Goal: Task Accomplishment & Management: Complete application form

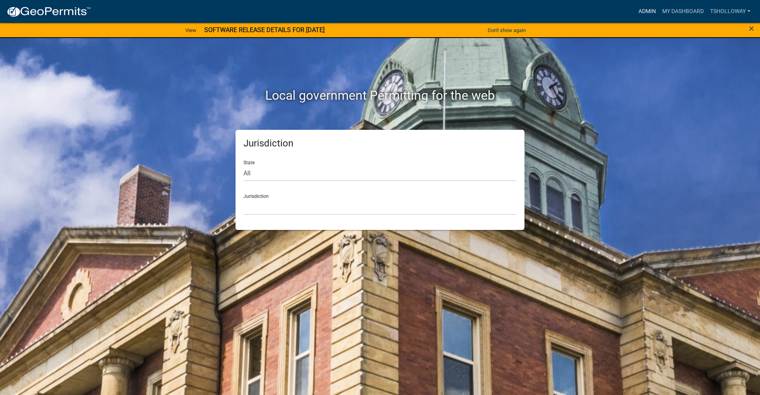
click at [644, 8] on link "Admin" at bounding box center [647, 11] width 24 height 15
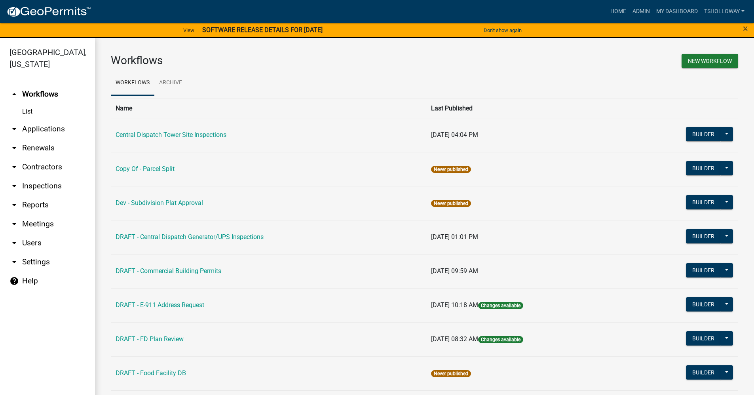
click at [37, 176] on link "arrow_drop_down Inspections" at bounding box center [47, 185] width 95 height 19
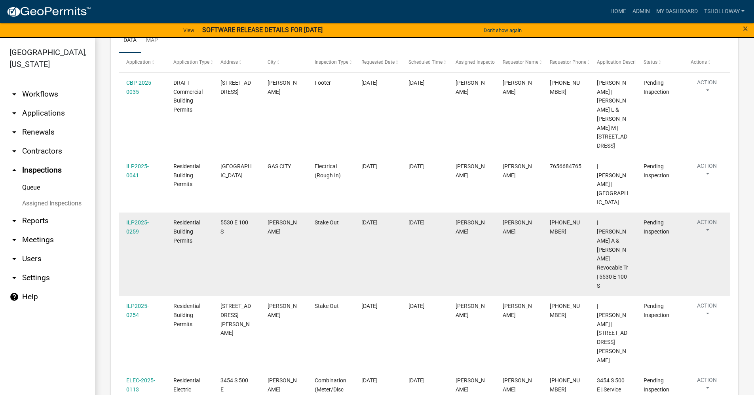
scroll to position [135, 0]
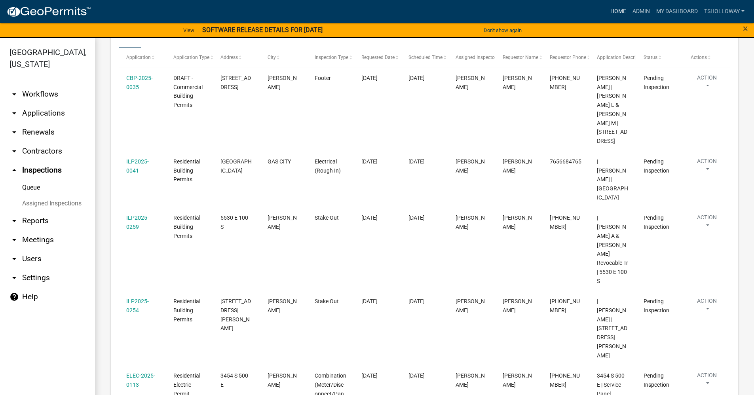
click at [613, 13] on link "Home" at bounding box center [618, 11] width 22 height 15
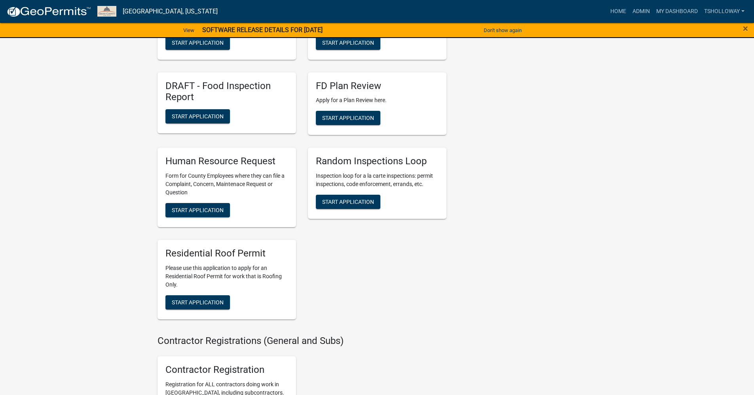
scroll to position [1345, 0]
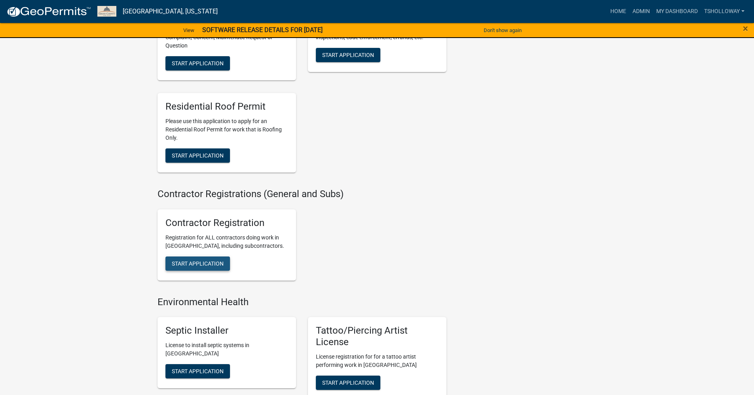
click at [196, 267] on button "Start Application" at bounding box center [197, 263] width 64 height 14
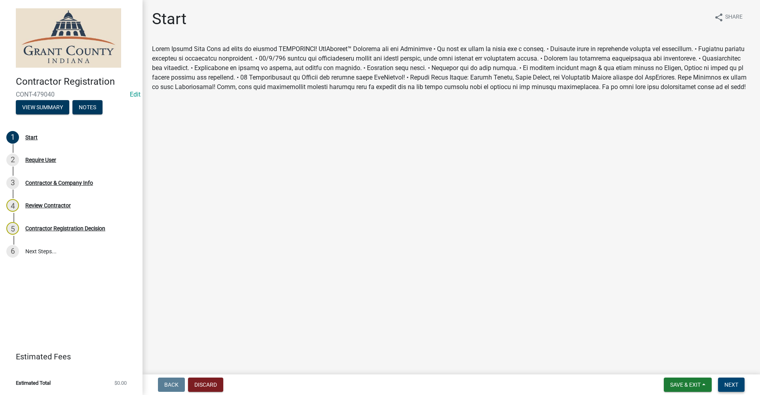
click at [736, 382] on span "Next" at bounding box center [731, 384] width 14 height 6
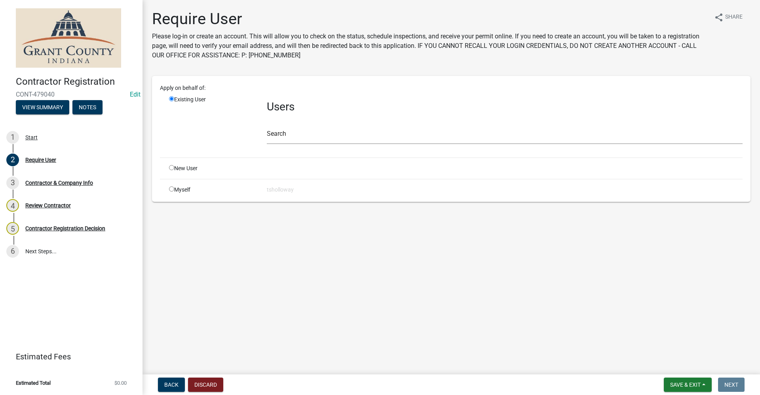
click at [230, 171] on div "New User" at bounding box center [212, 168] width 98 height 8
click at [173, 168] on input "radio" at bounding box center [171, 167] width 5 height 5
radio input "true"
radio input "false"
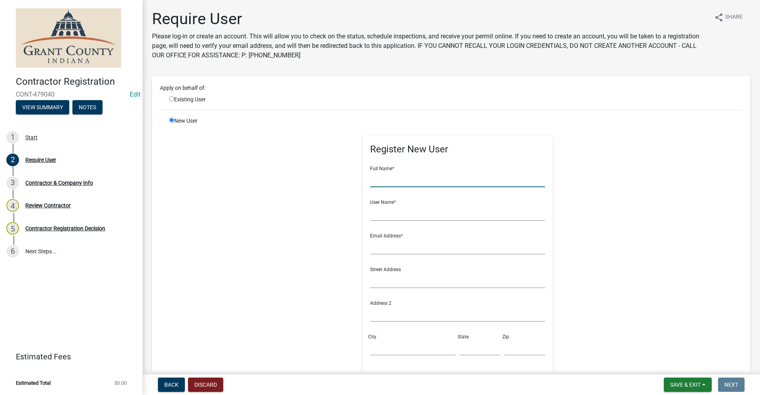
click at [393, 178] on input "text" at bounding box center [457, 179] width 175 height 16
type input "[PERSON_NAME]"
click at [371, 211] on input "text" at bounding box center [457, 213] width 175 height 16
type input "ryanliddy"
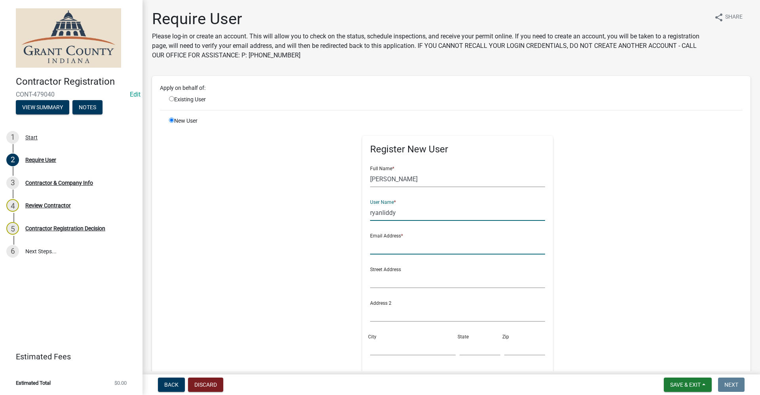
click at [374, 250] on input "text" at bounding box center [457, 246] width 175 height 16
type input "[PERSON_NAME][EMAIL_ADDRESS][PERSON_NAME][DOMAIN_NAME]"
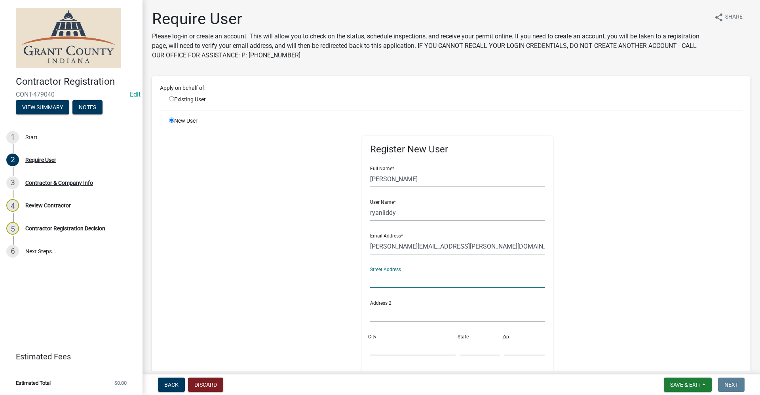
click at [388, 285] on input "text" at bounding box center [457, 280] width 175 height 16
type input "9957 Crosspoint"
type input "Suite 200"
drag, startPoint x: 386, startPoint y: 350, endPoint x: 390, endPoint y: 353, distance: 4.3
click at [389, 353] on input "City" at bounding box center [412, 347] width 85 height 16
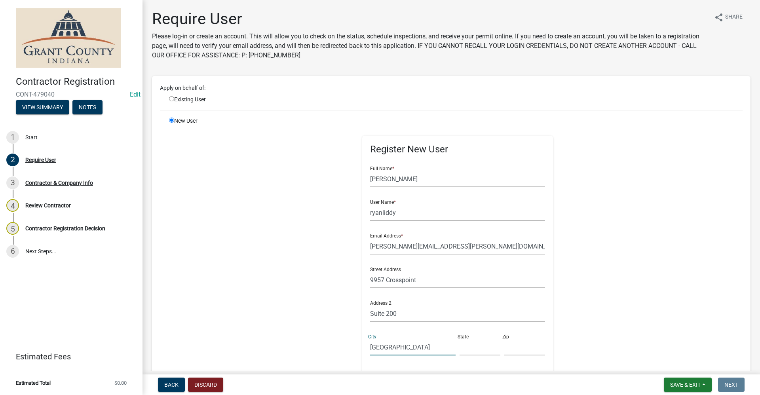
type input "[GEOGRAPHIC_DATA]"
click at [479, 350] on input "text" at bounding box center [479, 347] width 41 height 16
type input "IN"
click at [504, 351] on input "text" at bounding box center [524, 347] width 41 height 16
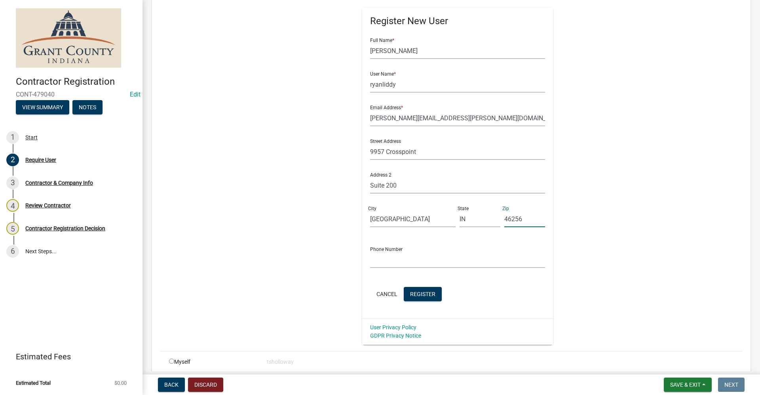
scroll to position [143, 0]
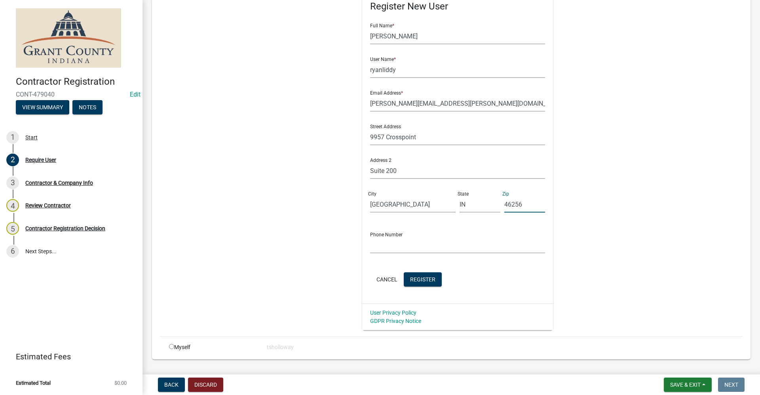
type input "46256"
click at [377, 243] on input "text" at bounding box center [457, 245] width 175 height 16
type input "[PHONE_NUMBER]"
click at [415, 282] on span "Register" at bounding box center [422, 279] width 25 height 6
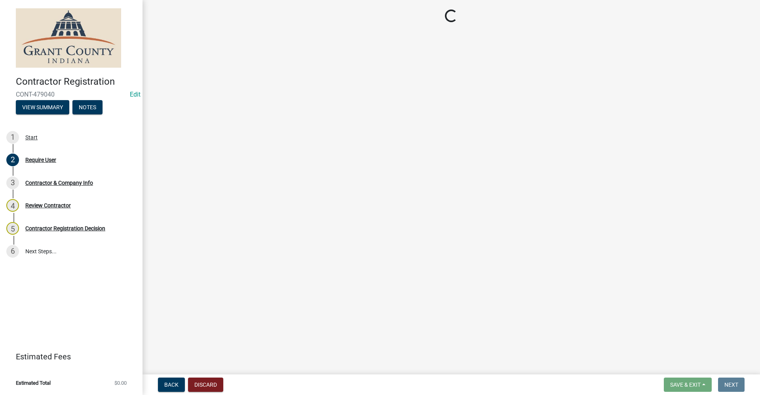
scroll to position [0, 0]
select select "IN"
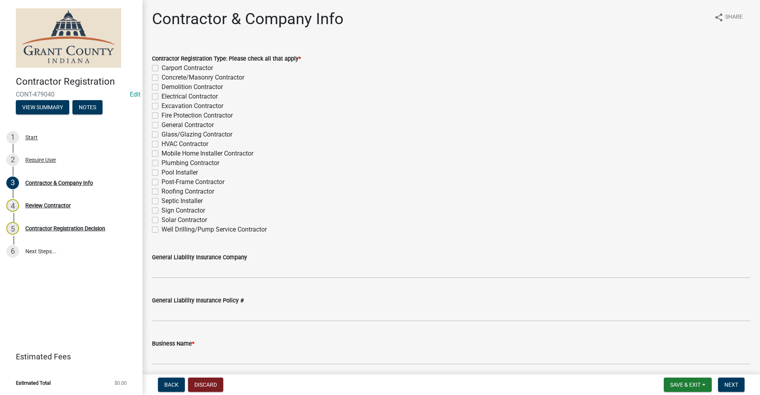
click at [161, 190] on label "Roofing Contractor" at bounding box center [187, 191] width 53 height 9
click at [161, 190] on input "Roofing Contractor" at bounding box center [163, 189] width 5 height 5
checkbox input "true"
checkbox input "false"
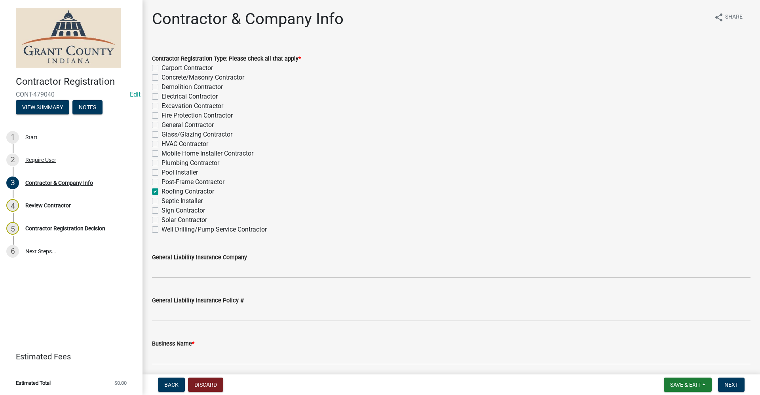
checkbox input "false"
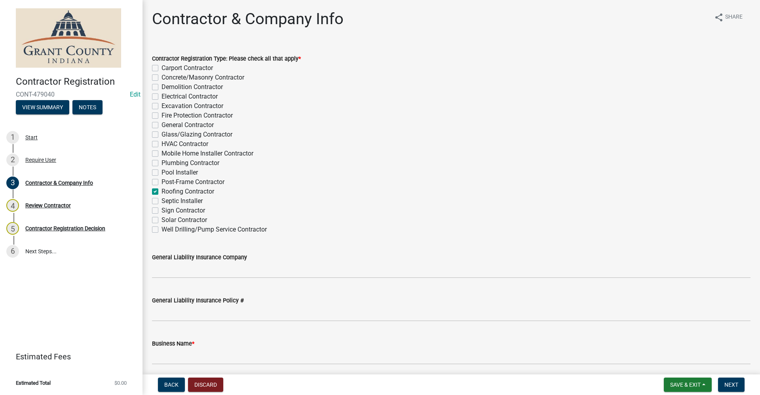
checkbox input "false"
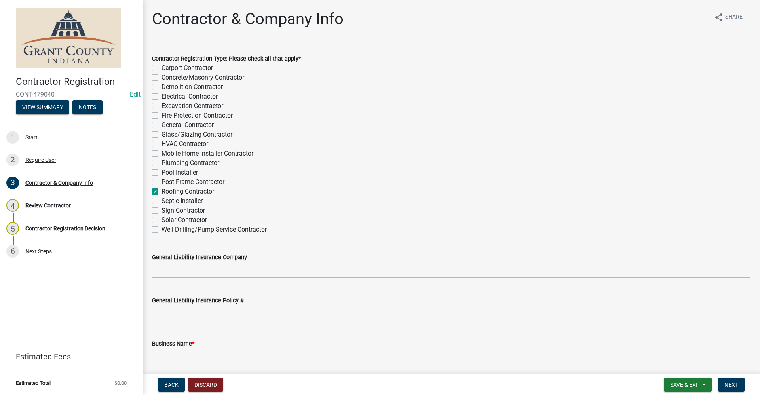
checkbox input "false"
checkbox input "true"
checkbox input "false"
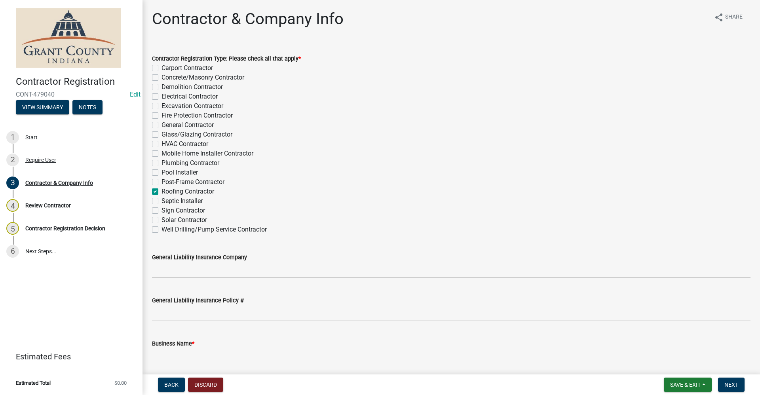
checkbox input "false"
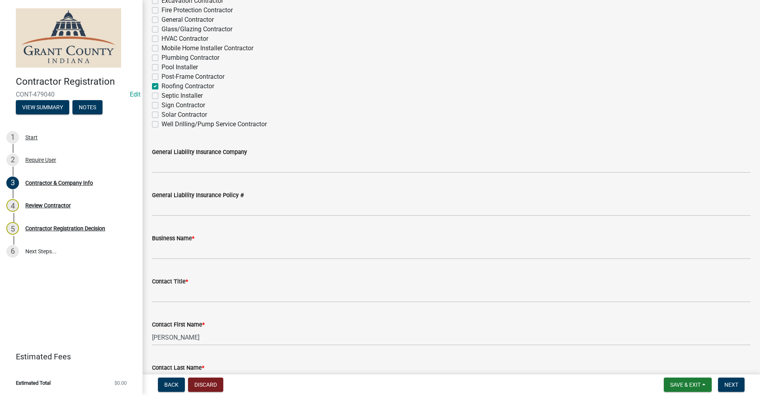
scroll to position [119, 0]
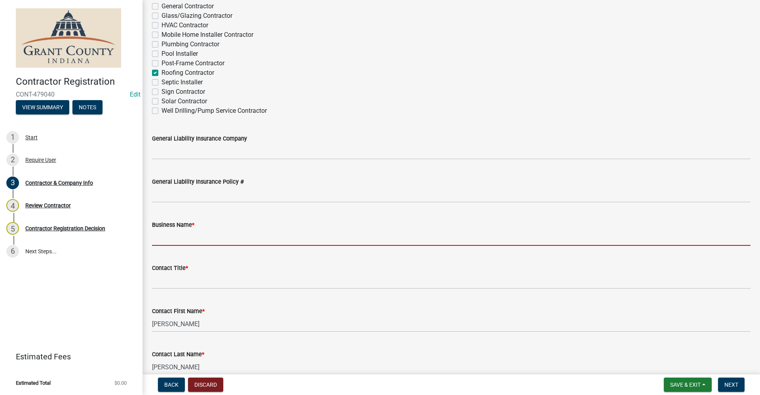
click at [167, 234] on input "Business Name *" at bounding box center [451, 237] width 598 height 16
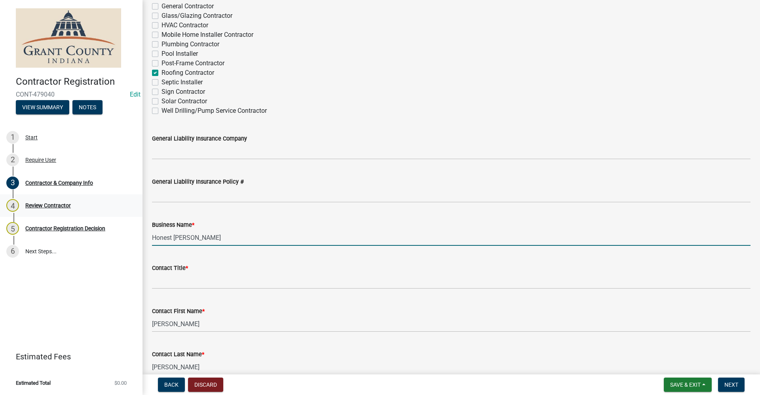
type input "Honest [PERSON_NAME]"
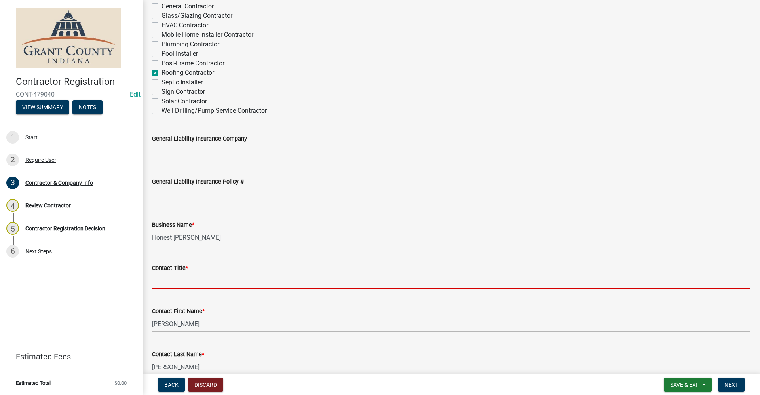
click at [172, 277] on input "Contact Title *" at bounding box center [451, 281] width 598 height 16
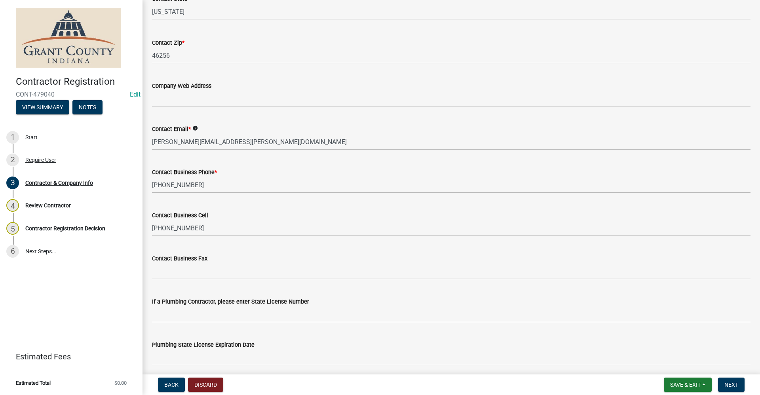
scroll to position [704, 0]
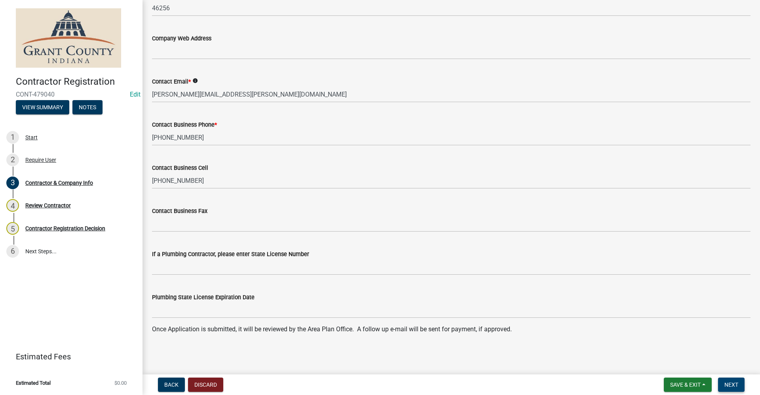
type input "General Manager"
click at [732, 385] on span "Next" at bounding box center [731, 384] width 14 height 6
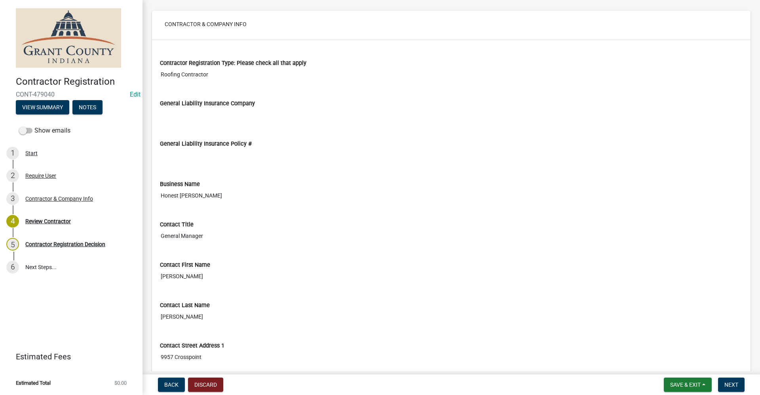
scroll to position [79, 0]
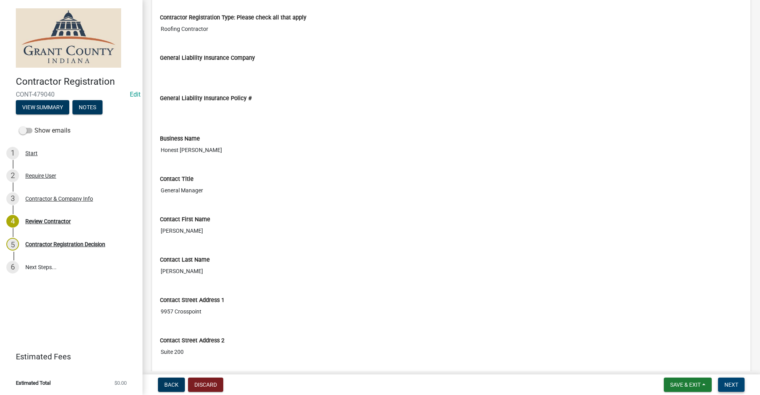
click at [726, 385] on span "Next" at bounding box center [731, 384] width 14 height 6
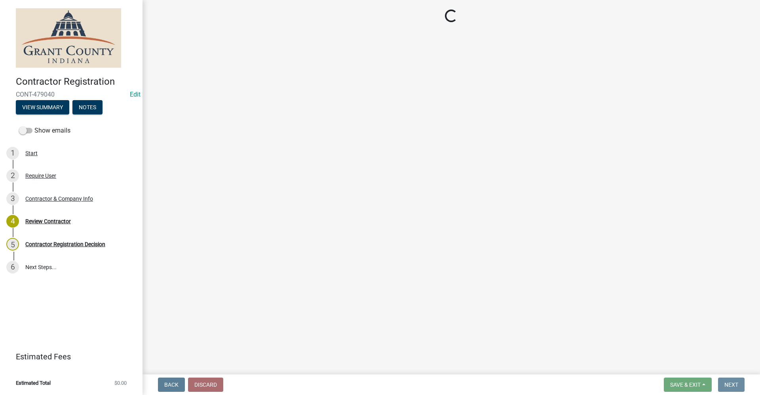
scroll to position [0, 0]
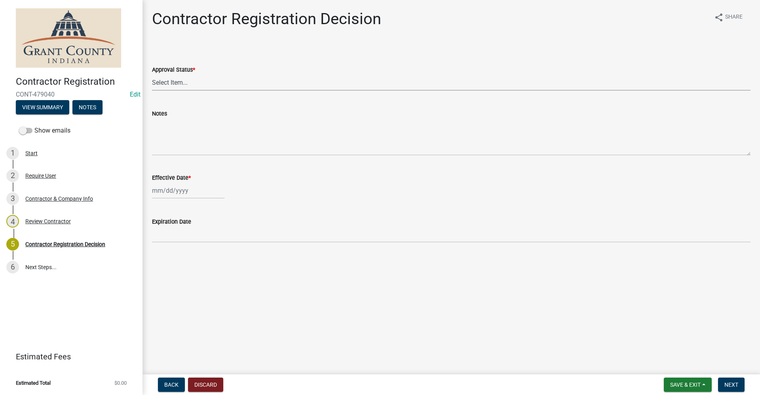
click at [165, 85] on select "Select Item... Approved Denied" at bounding box center [451, 82] width 598 height 16
click at [152, 74] on select "Select Item... Approved Denied" at bounding box center [451, 82] width 598 height 16
select select "4b86b809-39dd-4c68-9f3d-fdb3e7050482"
click at [161, 193] on div at bounding box center [188, 190] width 72 height 16
select select "9"
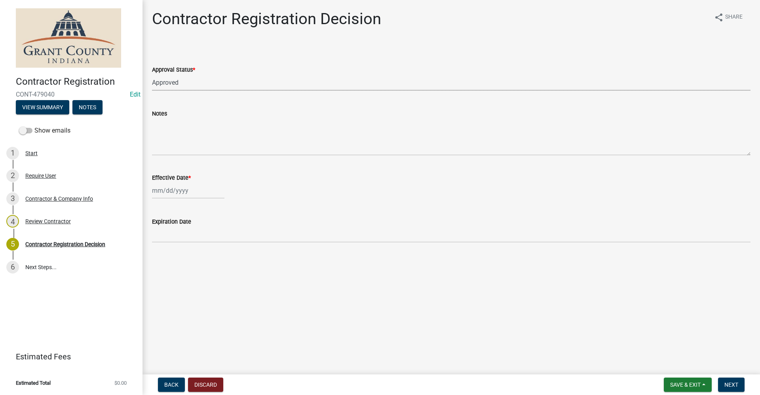
select select "2025"
click at [174, 259] on div "16" at bounding box center [172, 258] width 13 height 13
type input "[DATE]"
click at [739, 385] on button "Next" at bounding box center [731, 384] width 27 height 14
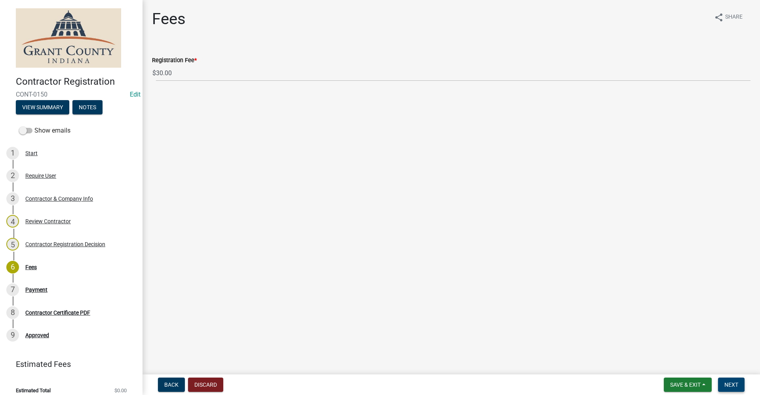
click at [737, 384] on span "Next" at bounding box center [731, 384] width 14 height 6
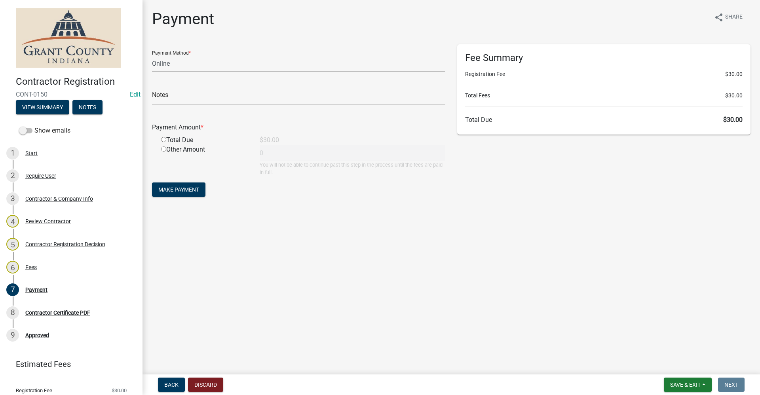
click at [169, 62] on select "Credit Card POS Check Cash Online" at bounding box center [298, 63] width 293 height 16
select select "0: 2"
click at [152, 55] on select "Credit Card POS Check Cash Online" at bounding box center [298, 63] width 293 height 16
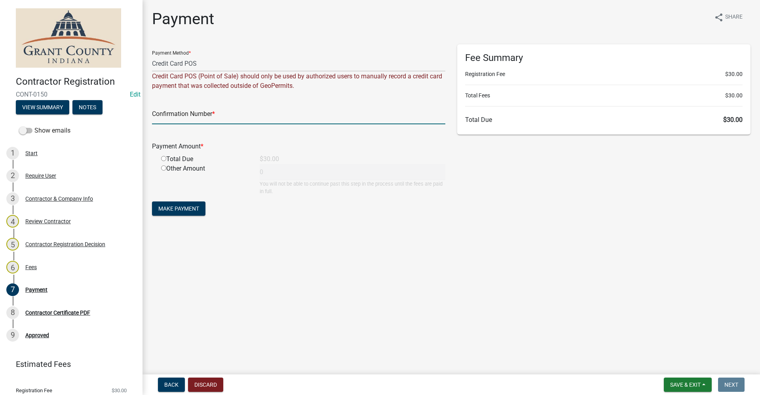
click at [188, 119] on input "text" at bounding box center [298, 116] width 293 height 16
paste input "14982614"
type input "14982614"
click at [163, 159] on input "radio" at bounding box center [163, 158] width 5 height 5
radio input "true"
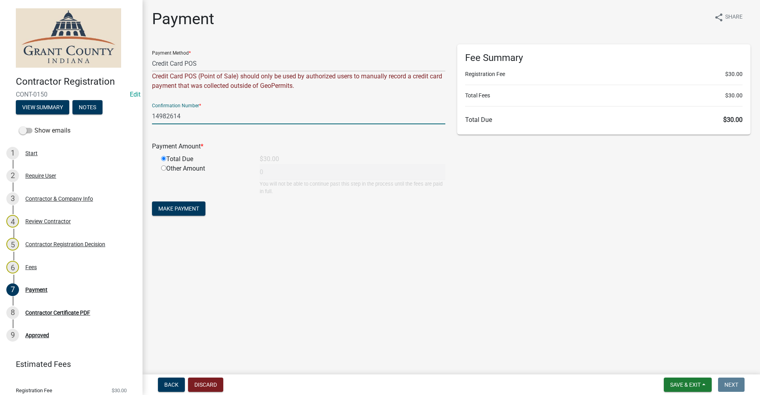
type input "30"
click at [174, 210] on span "Make Payment" at bounding box center [178, 208] width 41 height 6
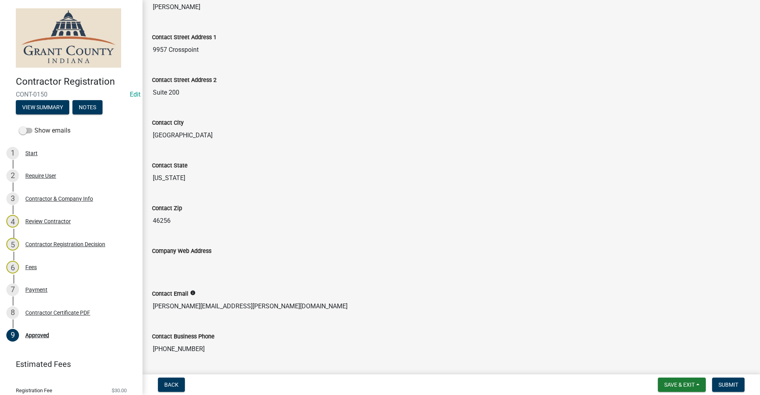
scroll to position [435, 0]
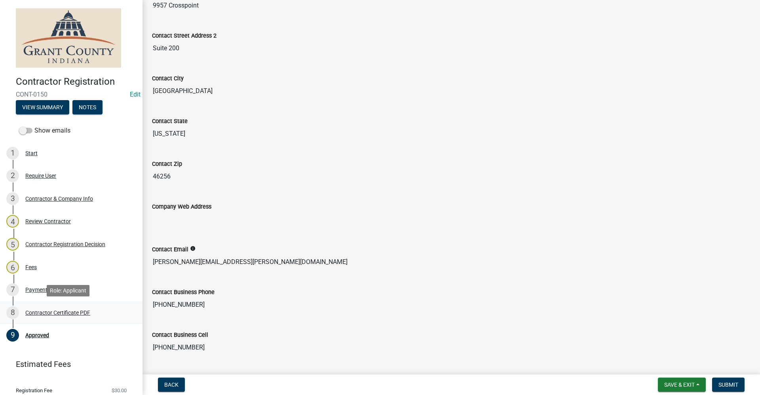
click at [66, 312] on div "Contractor Certificate PDF" at bounding box center [57, 313] width 65 height 6
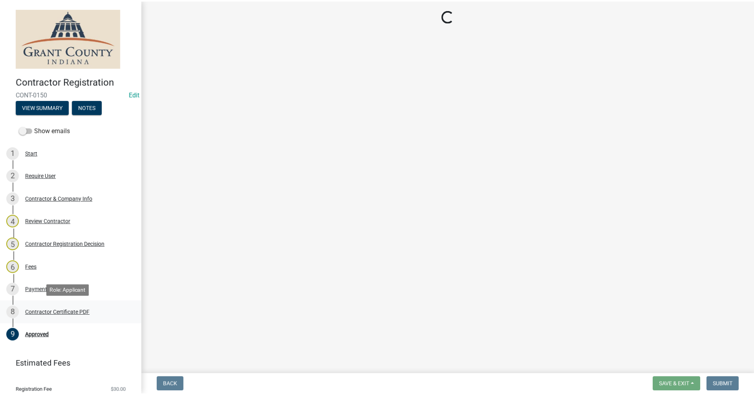
scroll to position [0, 0]
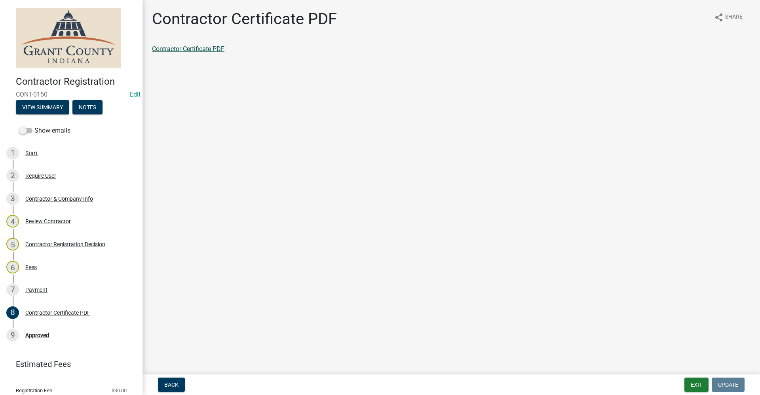
click at [185, 47] on link "Contractor Certificate PDF" at bounding box center [188, 49] width 72 height 8
click at [37, 335] on div "Approved" at bounding box center [37, 335] width 24 height 6
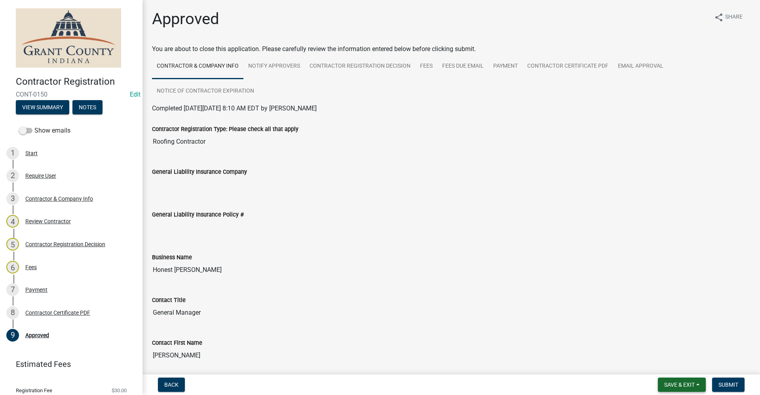
click at [678, 386] on span "Save & Exit" at bounding box center [679, 384] width 30 height 6
click at [670, 365] on button "Save & Exit" at bounding box center [673, 364] width 63 height 19
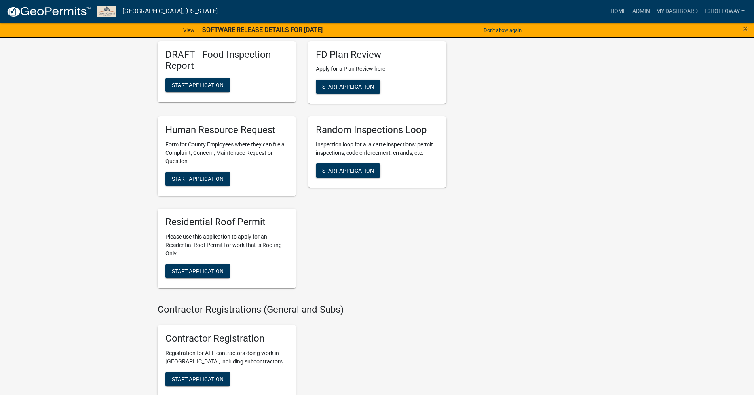
scroll to position [1229, 0]
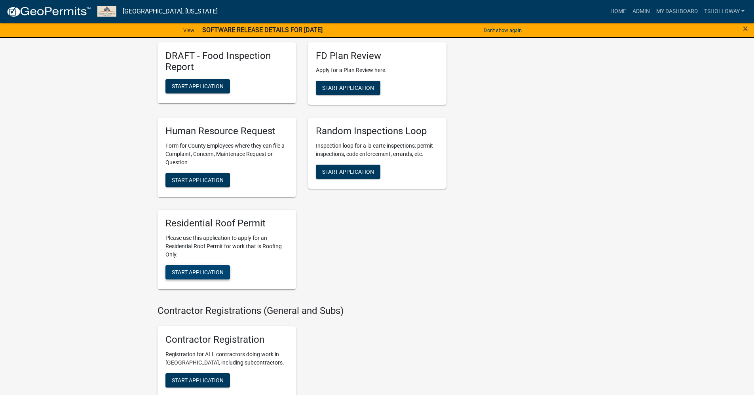
click at [193, 275] on span "Start Application" at bounding box center [198, 272] width 52 height 6
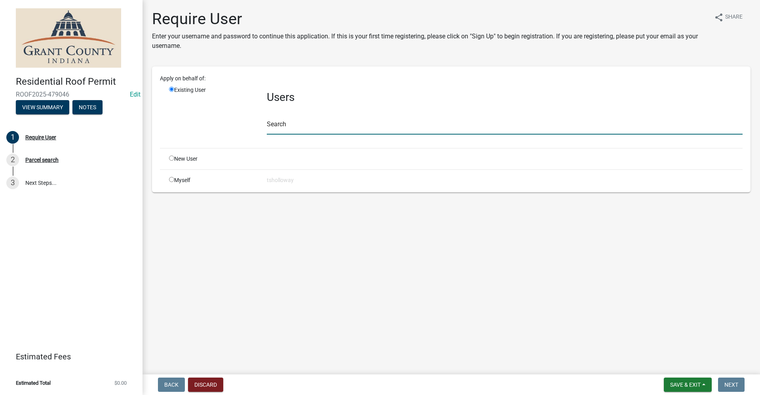
click at [272, 127] on input "text" at bounding box center [505, 126] width 476 height 16
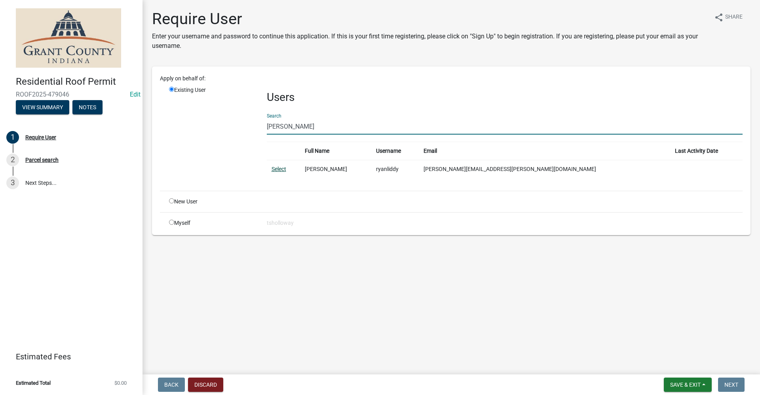
type input "[PERSON_NAME]"
click at [277, 168] on link "Select" at bounding box center [278, 169] width 15 height 6
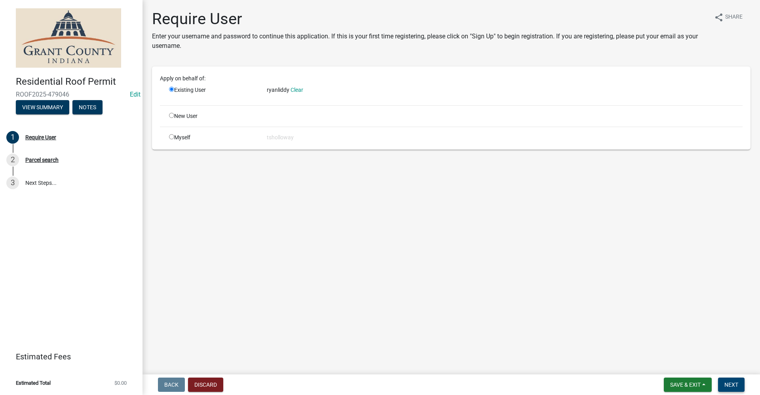
click at [730, 383] on span "Next" at bounding box center [731, 384] width 14 height 6
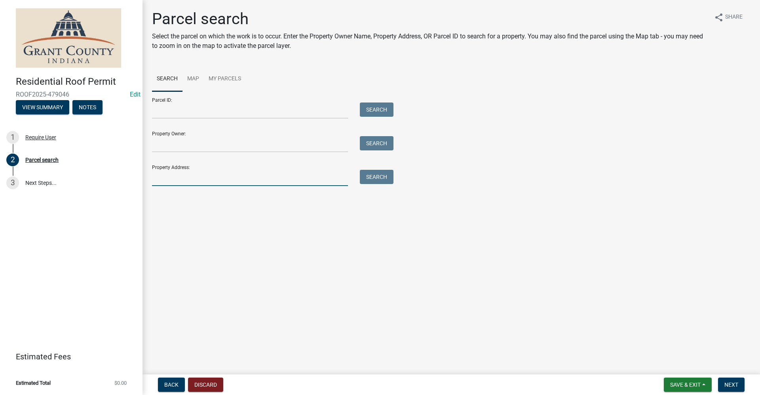
click at [167, 177] on input "Property Address:" at bounding box center [250, 178] width 196 height 16
type input "[GEOGRAPHIC_DATA]"
click at [369, 178] on button "Search" at bounding box center [377, 177] width 34 height 14
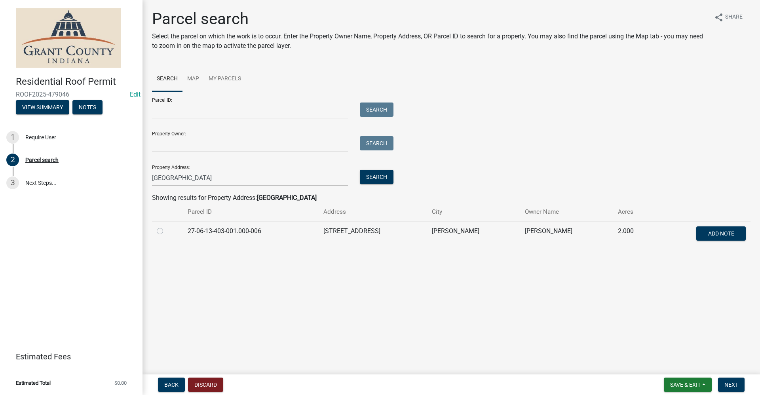
drag, startPoint x: 158, startPoint y: 231, endPoint x: 195, endPoint y: 254, distance: 43.9
click at [166, 226] on label at bounding box center [166, 226] width 0 height 0
click at [166, 231] on input "radio" at bounding box center [168, 228] width 5 height 5
radio input "true"
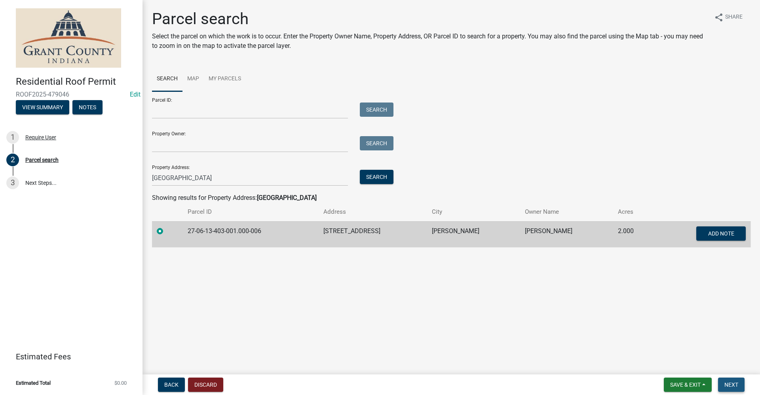
click at [725, 386] on span "Next" at bounding box center [731, 384] width 14 height 6
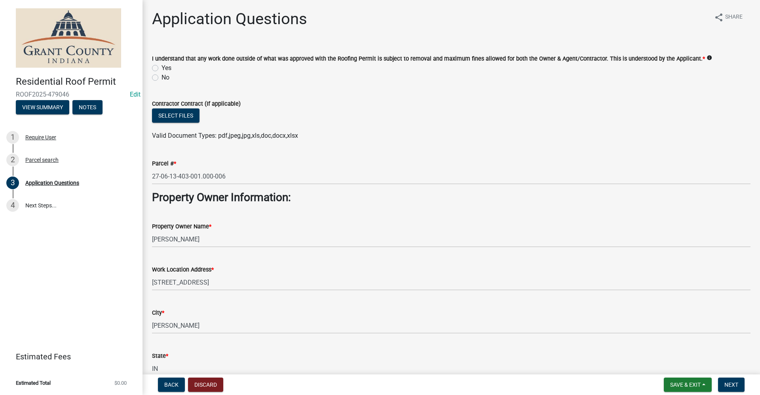
click at [161, 68] on label "Yes" at bounding box center [166, 67] width 10 height 9
click at [161, 68] on input "Yes" at bounding box center [163, 65] width 5 height 5
radio input "true"
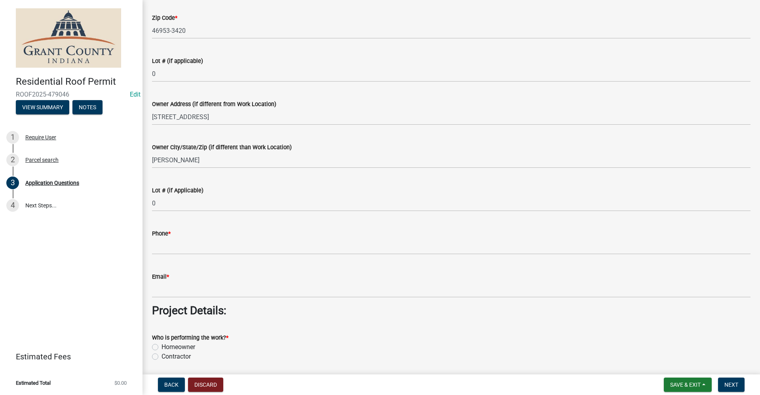
scroll to position [396, 0]
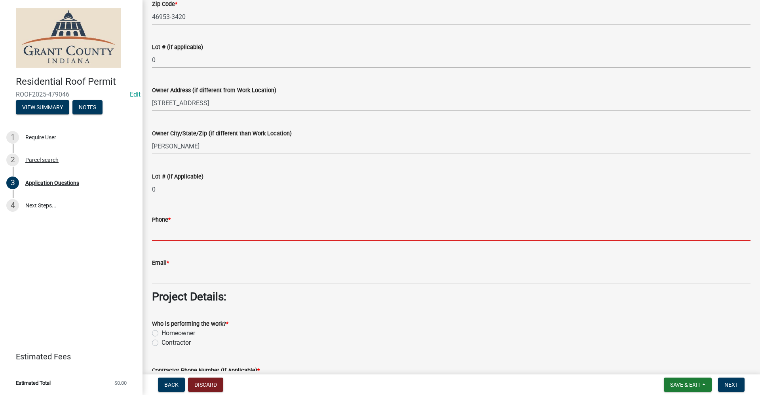
click at [179, 231] on input "Phone *" at bounding box center [451, 232] width 598 height 16
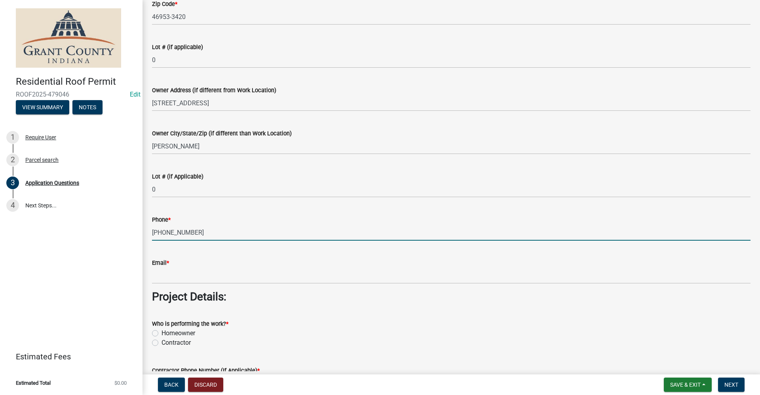
type input "[PHONE_NUMBER]"
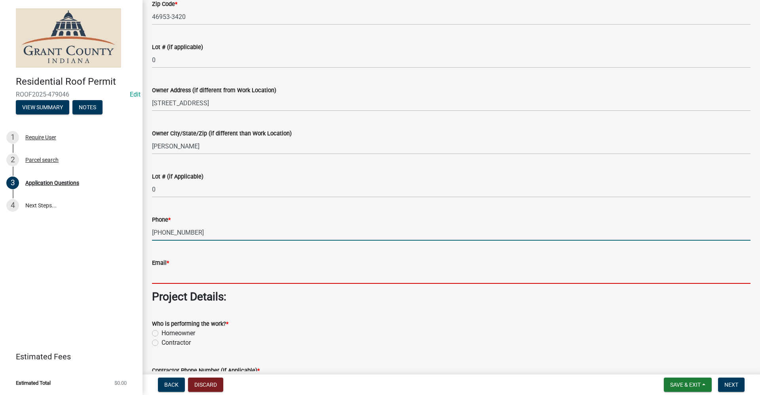
click at [159, 281] on input "Email *" at bounding box center [451, 275] width 598 height 16
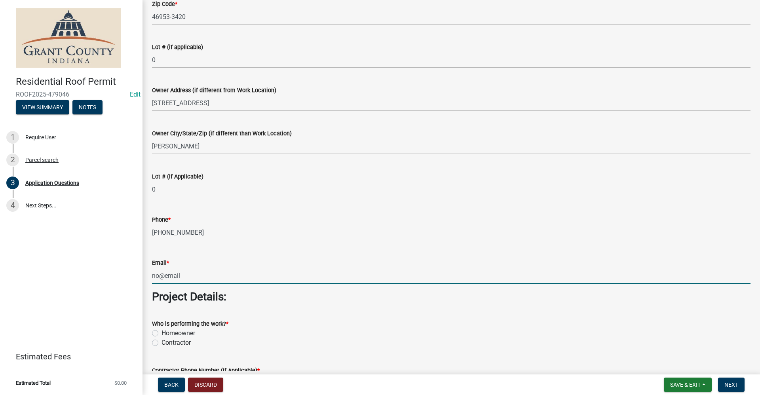
type input "no@email"
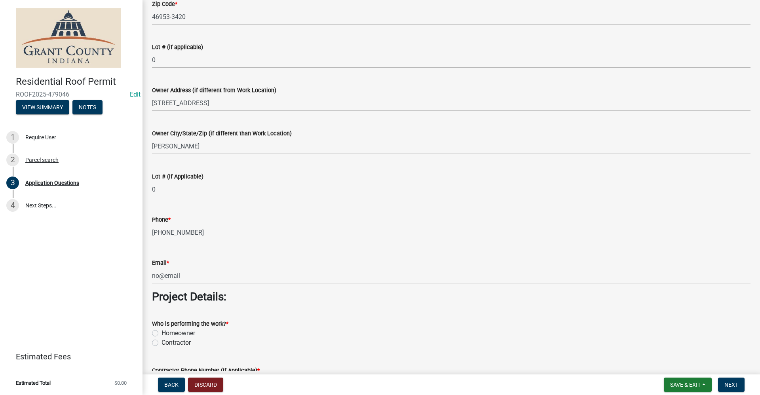
click at [326, 318] on form "Who is performing the work? * Homeowner [DEMOGRAPHIC_DATA]" at bounding box center [451, 328] width 598 height 38
click at [151, 344] on div "Who is performing the work? * Homeowner [DEMOGRAPHIC_DATA]" at bounding box center [451, 328] width 610 height 38
click at [161, 344] on label "Contractor" at bounding box center [175, 342] width 29 height 9
click at [161, 343] on input "Contractor" at bounding box center [163, 340] width 5 height 5
radio input "true"
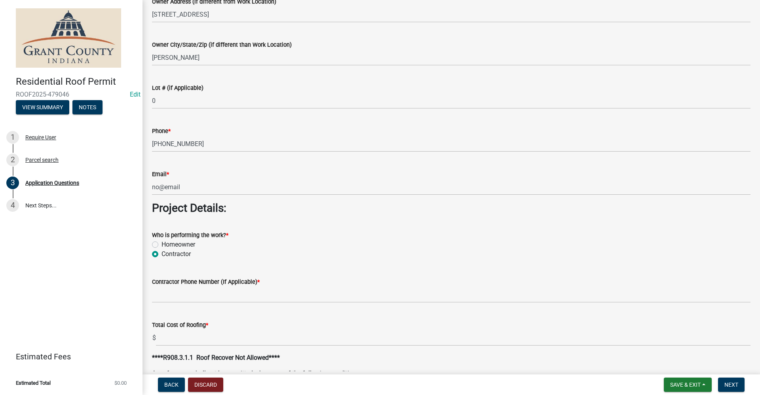
scroll to position [514, 0]
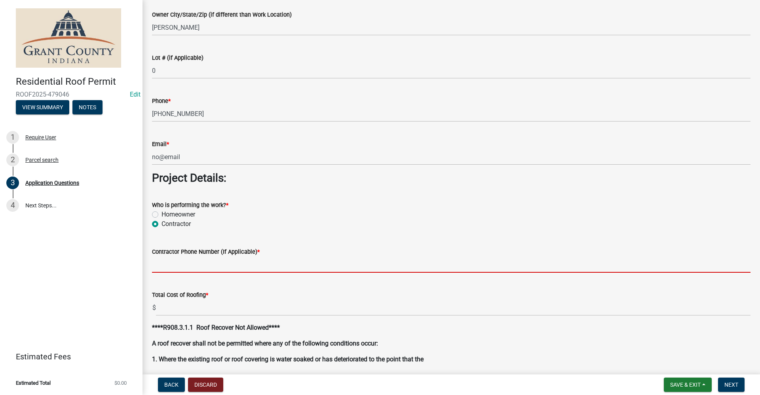
click at [178, 262] on input "Contractor Phone Number (If Applicable) *" at bounding box center [451, 264] width 598 height 16
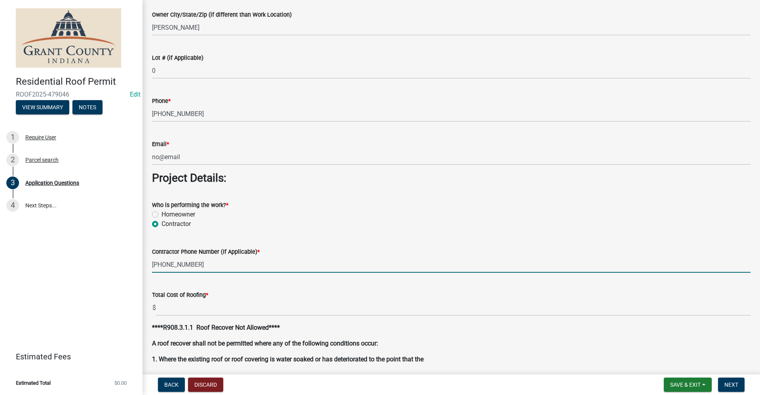
type input "[PHONE_NUMBER]"
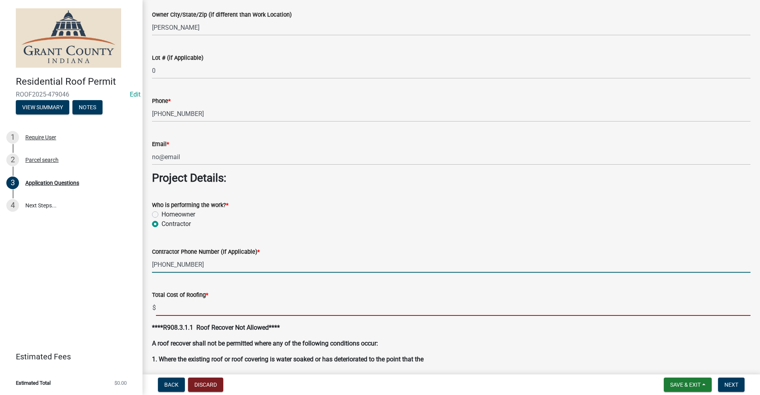
click at [181, 302] on input "text" at bounding box center [453, 308] width 594 height 16
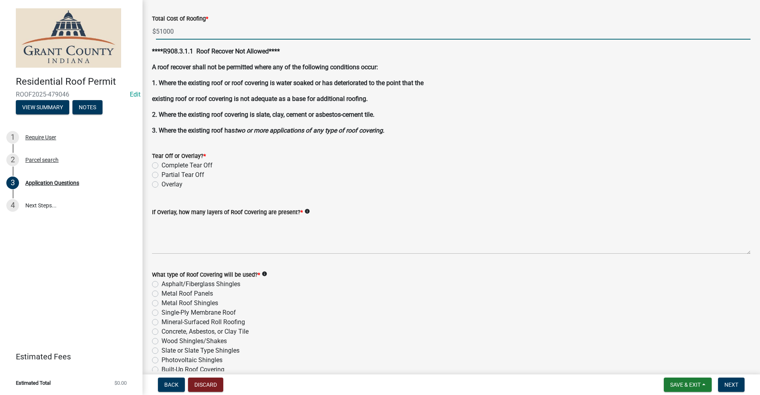
scroll to position [791, 0]
type input "51000.00"
click at [161, 165] on label "Complete Tear Off" at bounding box center [186, 164] width 51 height 9
click at [161, 165] on input "Complete Tear Off" at bounding box center [163, 162] width 5 height 5
radio input "true"
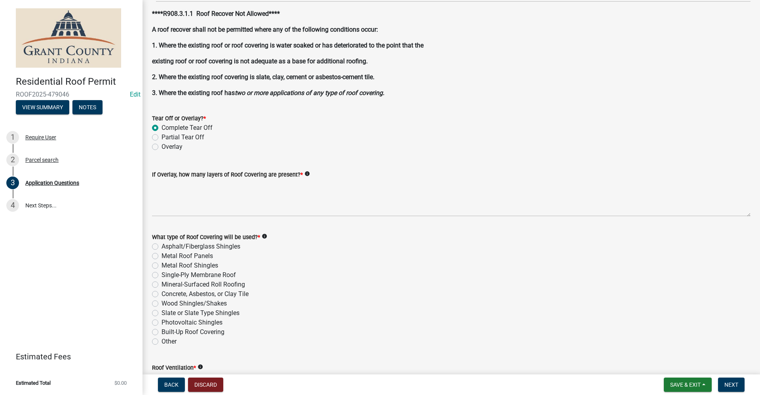
scroll to position [910, 0]
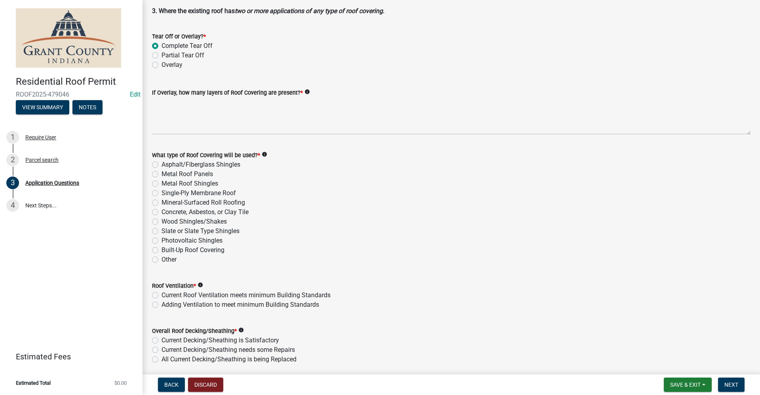
click at [161, 173] on label "Metal Roof Panels" at bounding box center [186, 173] width 51 height 9
click at [161, 173] on input "Metal Roof Panels" at bounding box center [163, 171] width 5 height 5
radio input "true"
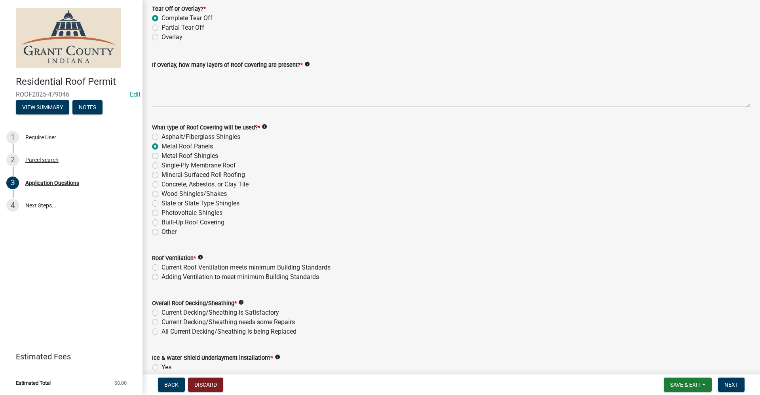
scroll to position [989, 0]
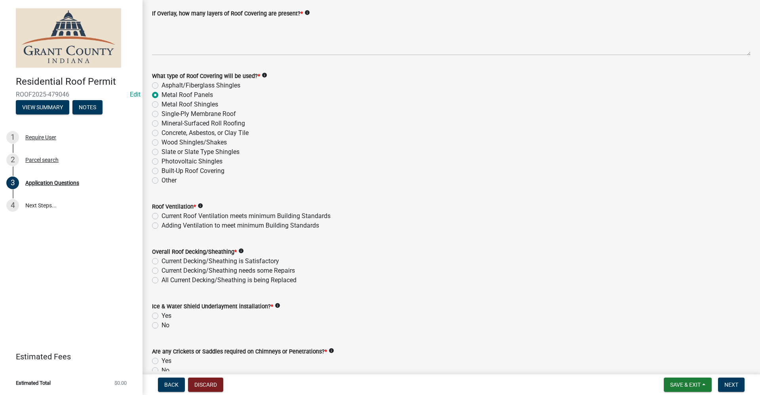
click at [161, 215] on label "Current Roof Ventilation meets minimum Building Standards" at bounding box center [245, 215] width 169 height 9
click at [161, 215] on input "Current Roof Ventilation meets minimum Building Standards" at bounding box center [163, 213] width 5 height 5
radio input "true"
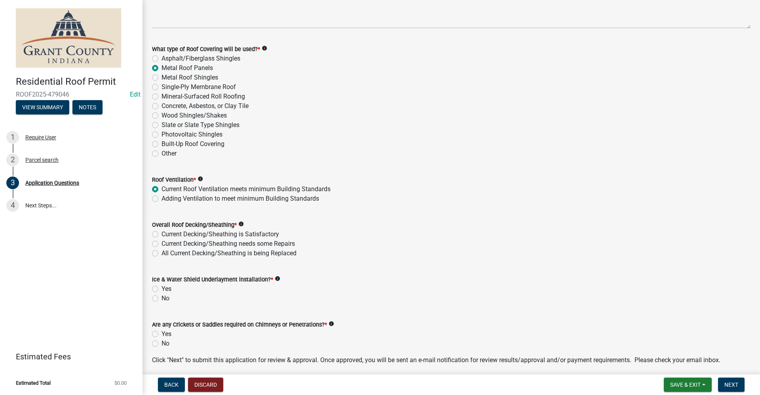
scroll to position [1029, 0]
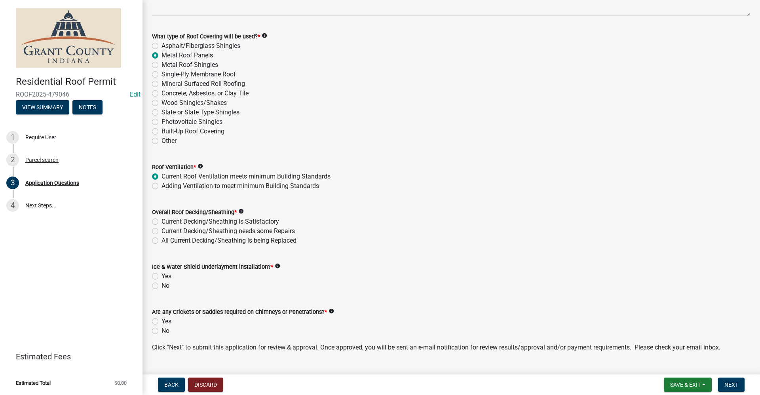
click at [161, 231] on label "Current Decking/Sheathing needs some Repairs" at bounding box center [227, 230] width 133 height 9
click at [161, 231] on input "Current Decking/Sheathing needs some Repairs" at bounding box center [163, 228] width 5 height 5
radio input "true"
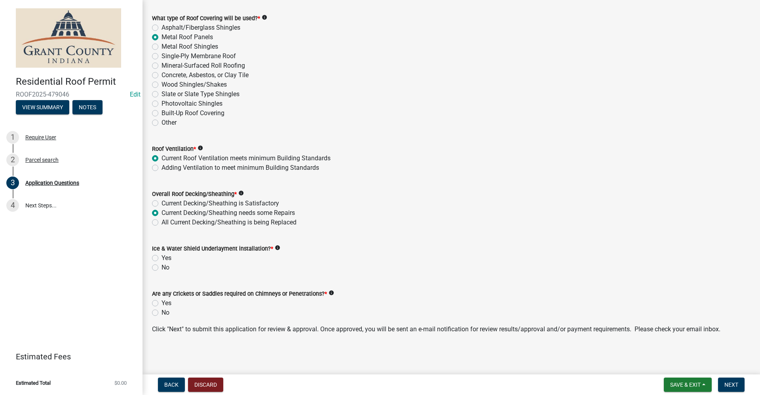
click at [161, 256] on label "Yes" at bounding box center [166, 257] width 10 height 9
click at [161, 256] on input "Yes" at bounding box center [163, 255] width 5 height 5
radio input "true"
click at [161, 313] on label "No" at bounding box center [165, 312] width 8 height 9
click at [161, 313] on input "No" at bounding box center [163, 310] width 5 height 5
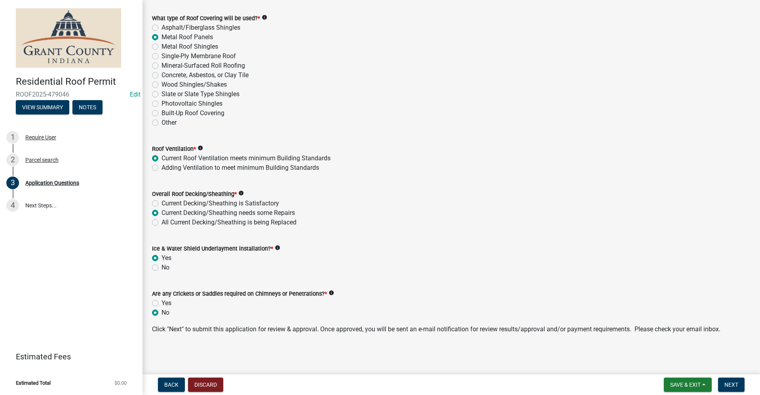
radio input "true"
click at [734, 385] on span "Next" at bounding box center [731, 384] width 14 height 6
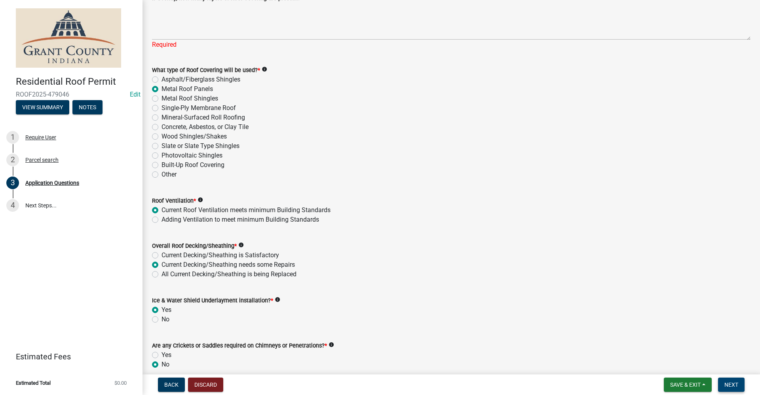
scroll to position [849, 0]
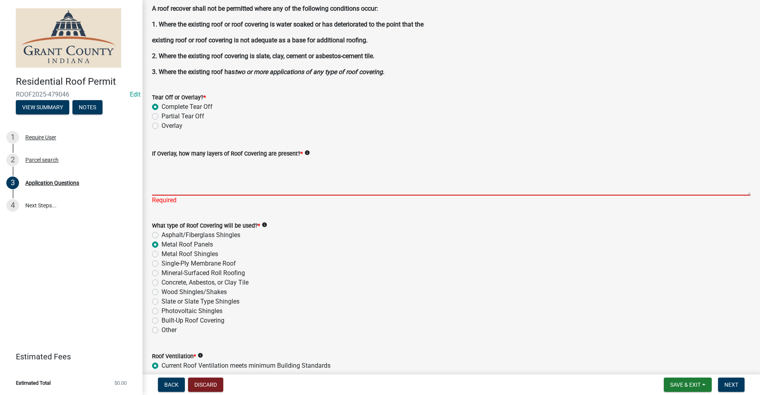
click at [159, 182] on textarea "If Overlay, how many layers of Roof Covering are present? *" at bounding box center [451, 176] width 598 height 37
type textarea "n"
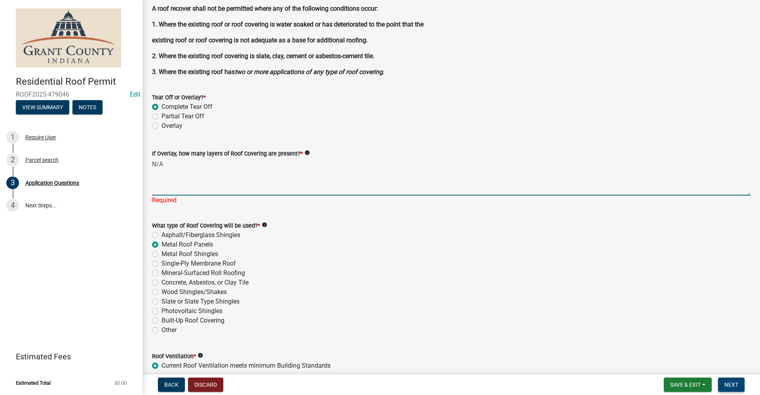
type textarea "N/A"
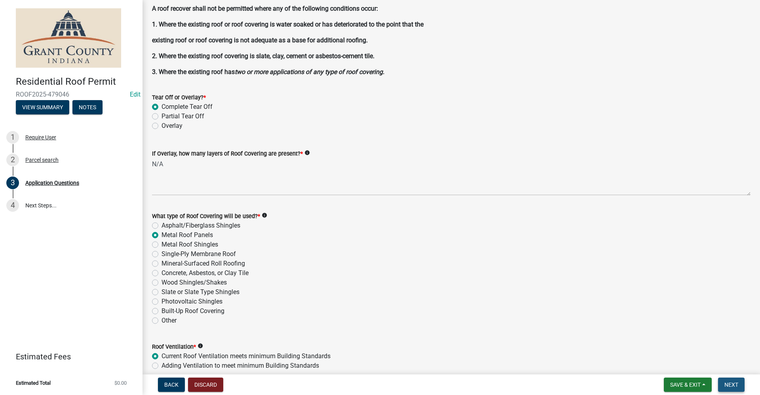
click at [726, 384] on span "Next" at bounding box center [731, 384] width 14 height 6
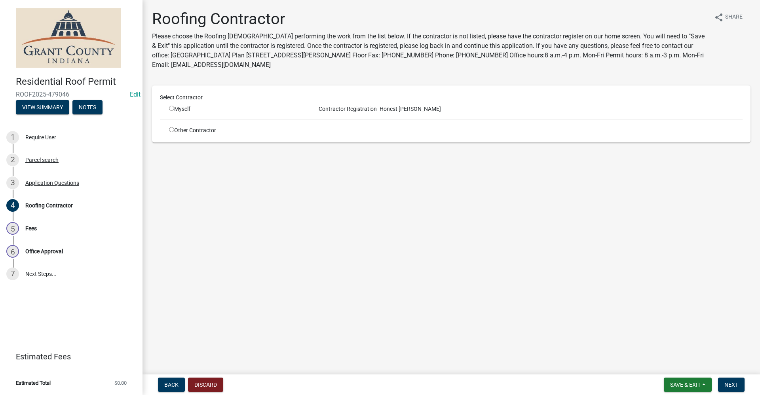
click at [172, 109] on input "radio" at bounding box center [171, 108] width 5 height 5
radio input "true"
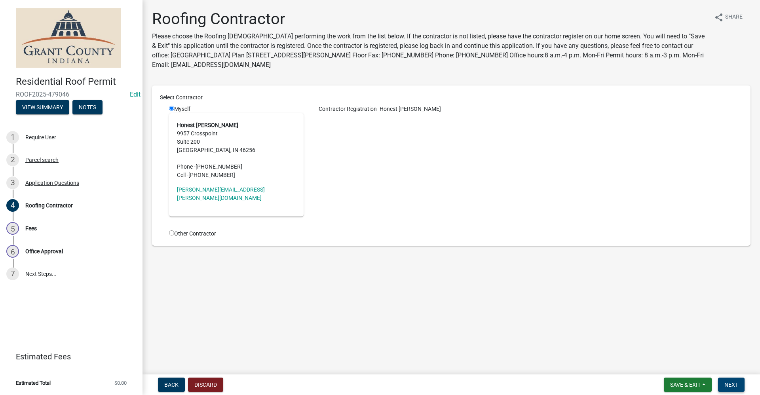
click at [732, 389] on button "Next" at bounding box center [731, 384] width 27 height 14
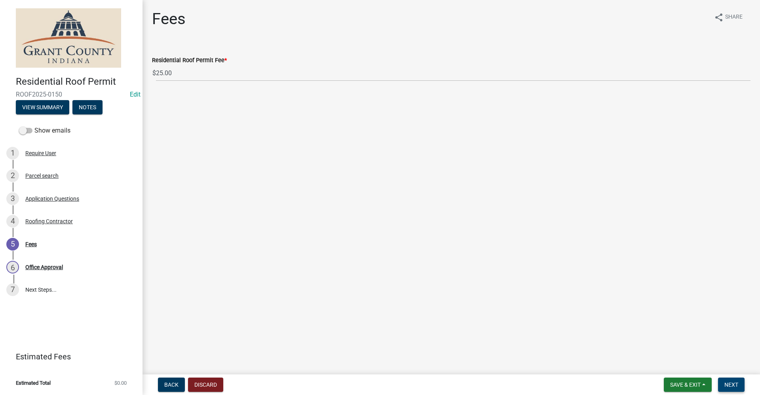
click at [734, 385] on span "Next" at bounding box center [731, 384] width 14 height 6
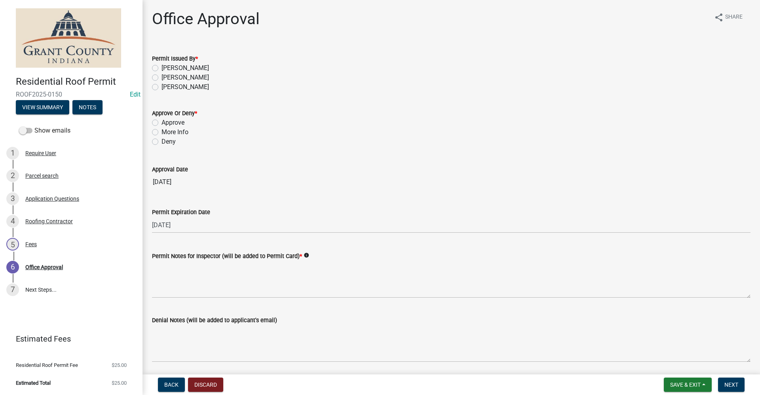
click at [161, 78] on label "[PERSON_NAME]" at bounding box center [184, 77] width 47 height 9
click at [161, 78] on input "[PERSON_NAME]" at bounding box center [163, 75] width 5 height 5
radio input "true"
click at [161, 123] on label "Approve" at bounding box center [172, 122] width 23 height 9
click at [161, 123] on input "Approve" at bounding box center [163, 120] width 5 height 5
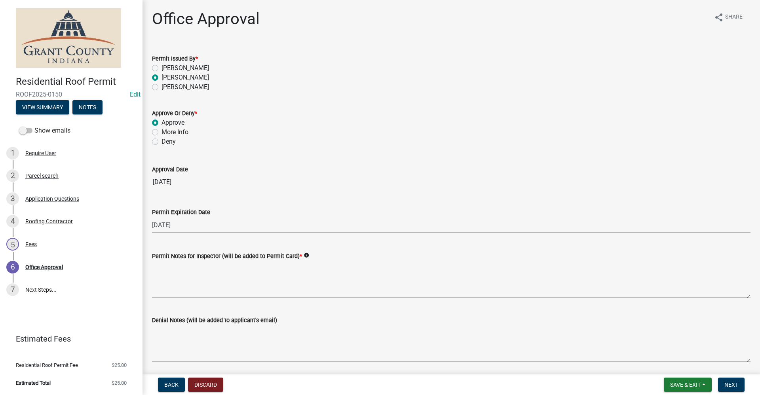
radio input "true"
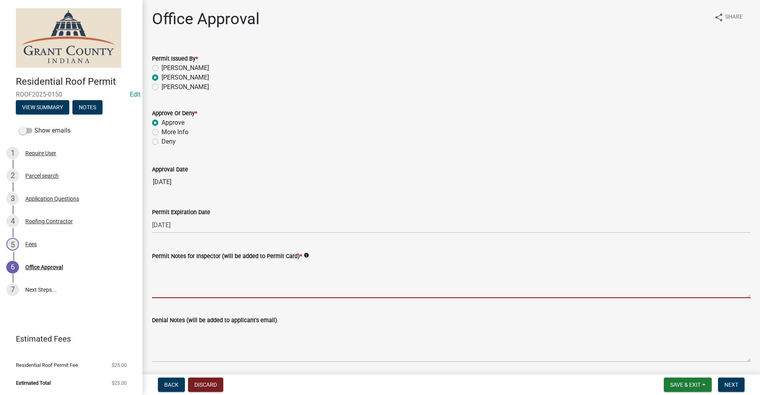
click at [177, 279] on textarea "Permit Notes for Inspector (will be added to Permit Card) *" at bounding box center [451, 279] width 598 height 37
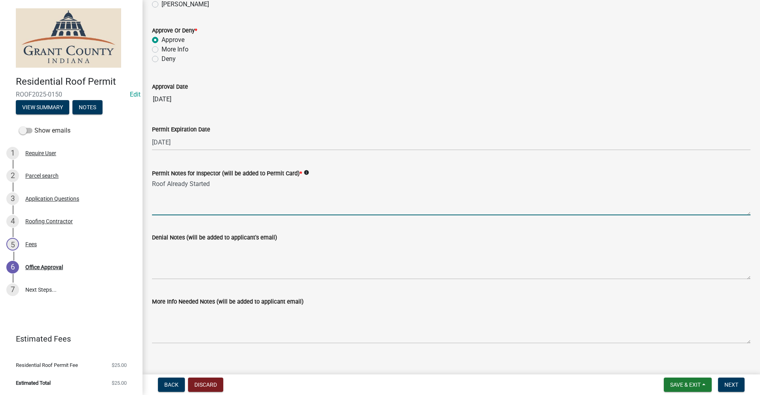
scroll to position [92, 0]
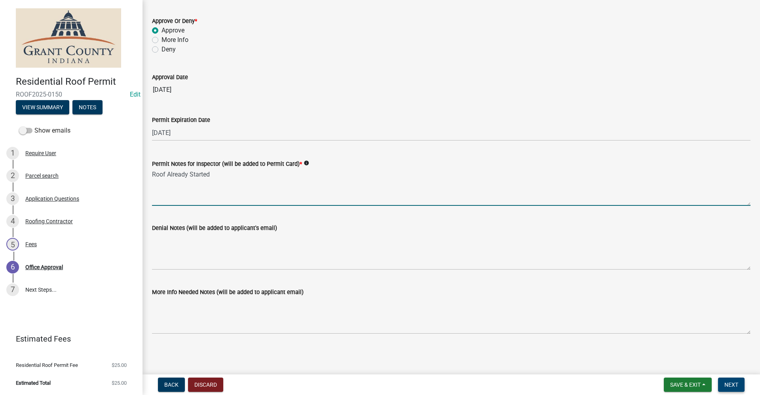
type textarea "Roof Already Started"
click at [736, 385] on span "Next" at bounding box center [731, 384] width 14 height 6
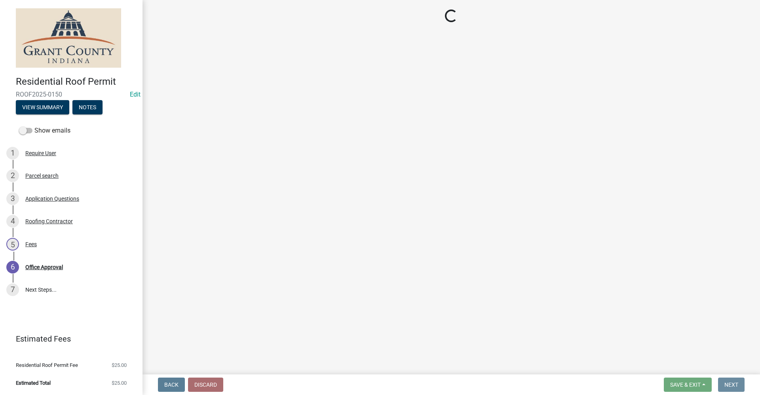
scroll to position [0, 0]
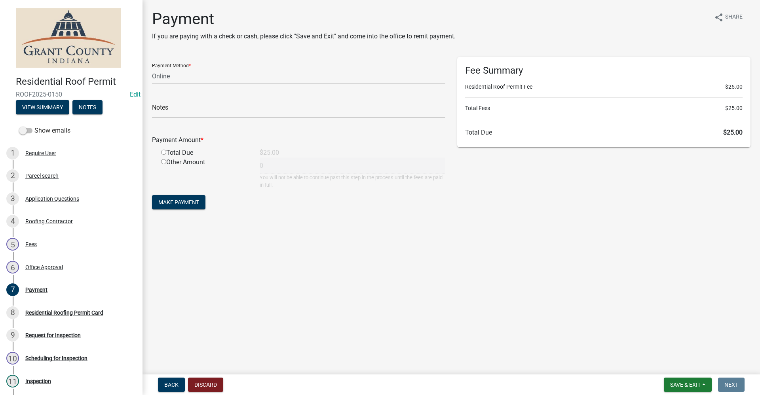
click at [171, 77] on select "Credit Card POS Check Cash Online" at bounding box center [298, 76] width 293 height 16
select select "0: 2"
click at [152, 68] on select "Credit Card POS Check Cash Online" at bounding box center [298, 76] width 293 height 16
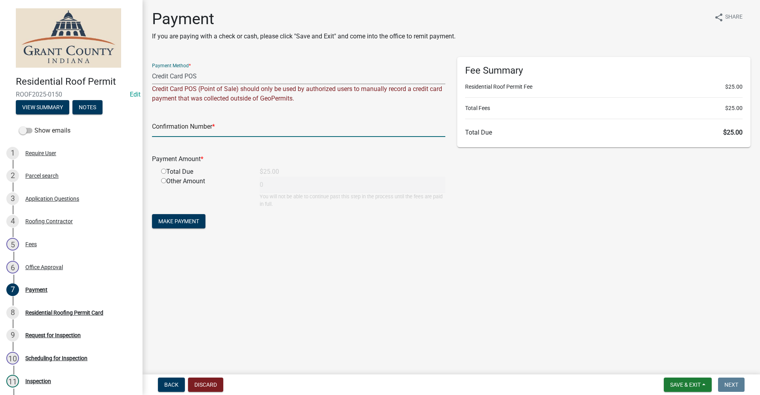
click at [184, 131] on input "text" at bounding box center [298, 129] width 293 height 16
paste input "14982669"
type input "14982669"
click at [164, 171] on input "radio" at bounding box center [163, 171] width 5 height 5
radio input "true"
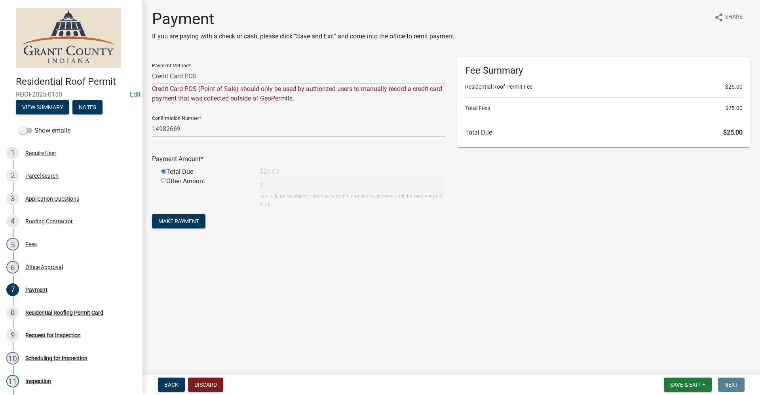
type input "25"
click at [180, 218] on span "Make Payment" at bounding box center [178, 221] width 41 height 6
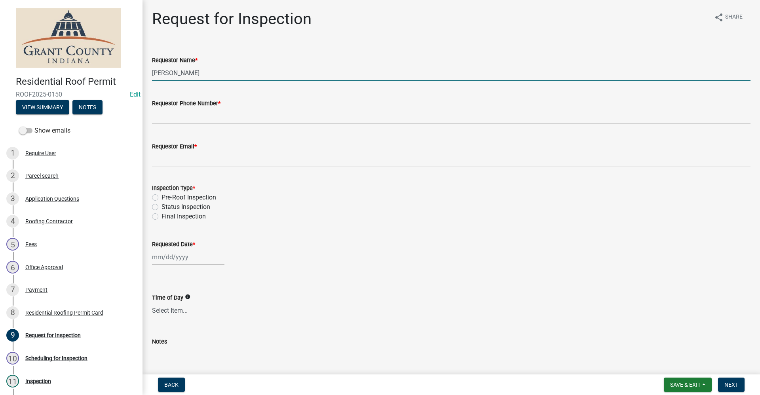
drag, startPoint x: 202, startPoint y: 72, endPoint x: 120, endPoint y: 76, distance: 81.6
click at [120, 76] on div "Residential Roof Permit ROOF2025-0150 Edit View Summary Notes Show emails 1 Req…" at bounding box center [380, 197] width 760 height 395
type input "[PERSON_NAME]"
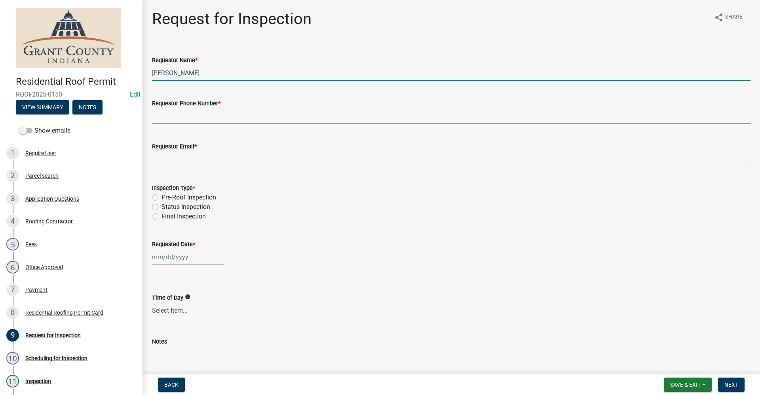
click at [187, 112] on input "Requestor Phone Number *" at bounding box center [451, 116] width 598 height 16
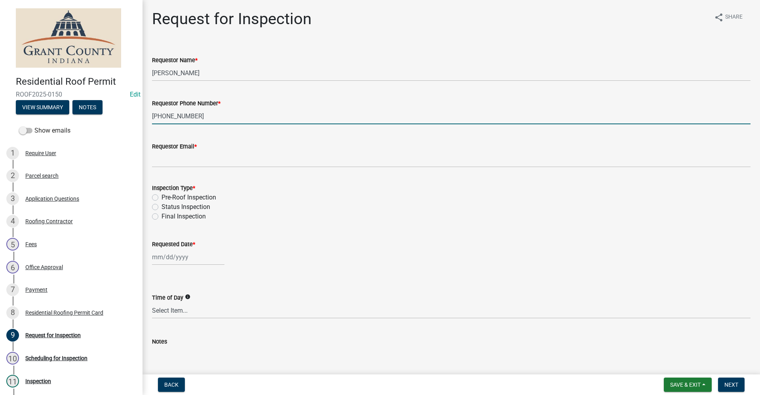
type input "[PHONE_NUMBER]"
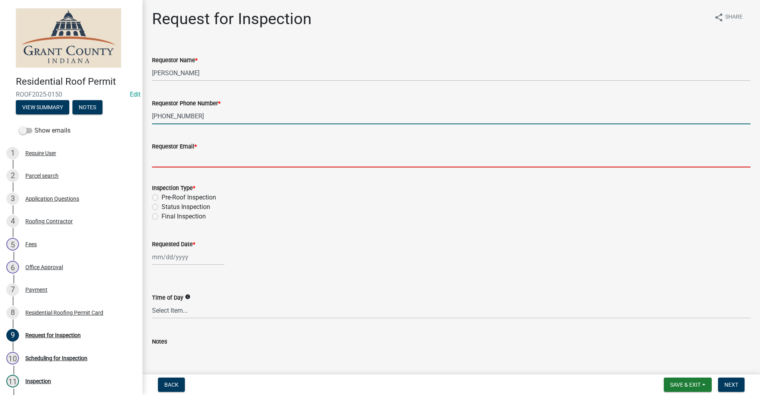
click at [177, 160] on input "Requestor Email *" at bounding box center [451, 159] width 598 height 16
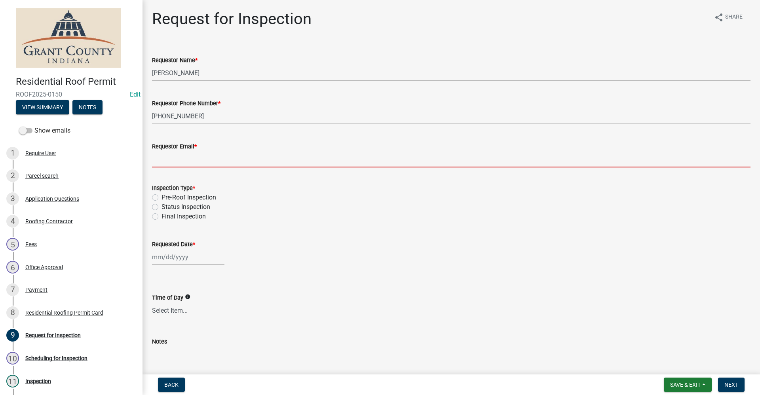
type input "no@email"
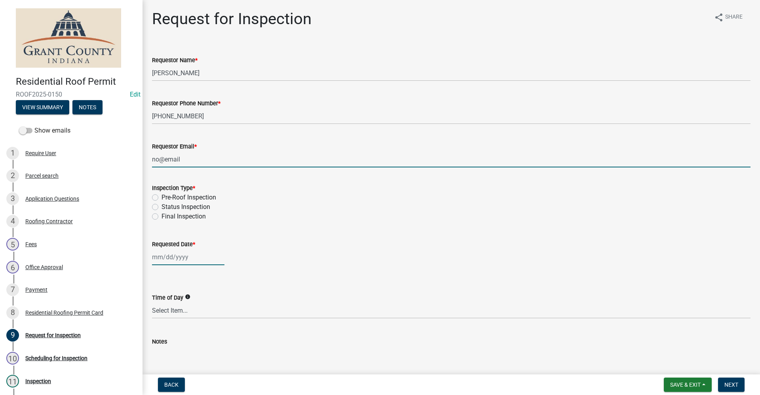
type input "[DATE]"
type textarea "Built on garage addition"
select select "9"
select select "2025"
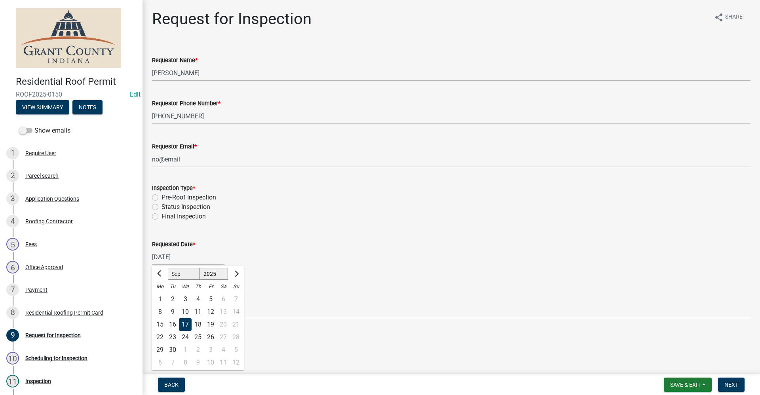
click at [161, 207] on label "Status Inspection" at bounding box center [185, 206] width 49 height 9
click at [161, 207] on input "Status Inspection" at bounding box center [163, 204] width 5 height 5
radio input "true"
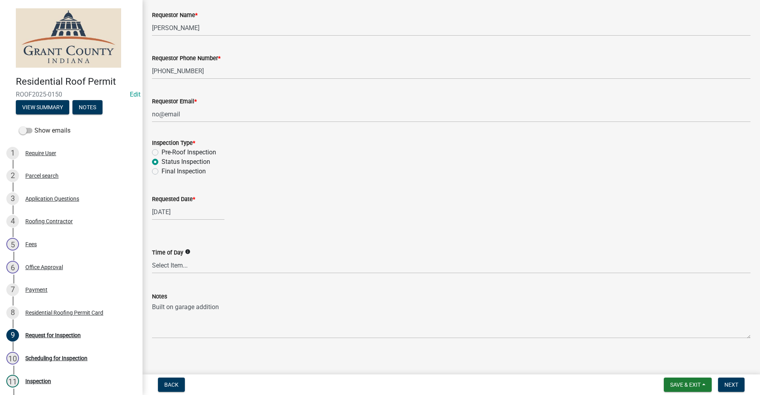
scroll to position [49, 0]
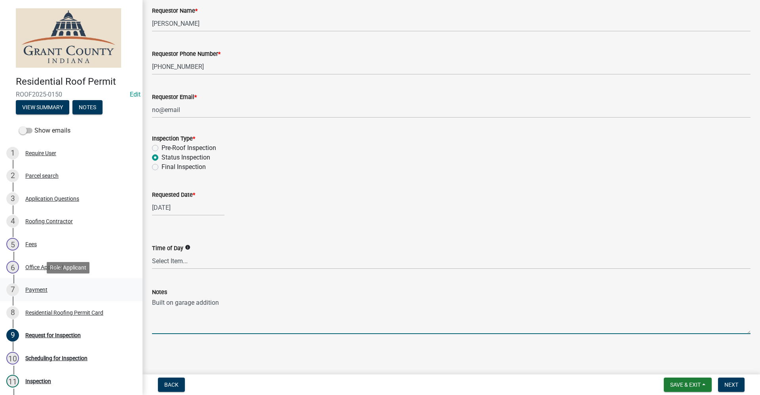
drag, startPoint x: 222, startPoint y: 303, endPoint x: 112, endPoint y: 298, distance: 109.3
click at [112, 298] on div "Residential Roof Permit ROOF2025-0150 Edit View Summary Notes Show emails 1 Req…" at bounding box center [380, 197] width 760 height 395
type textarea "Already started"
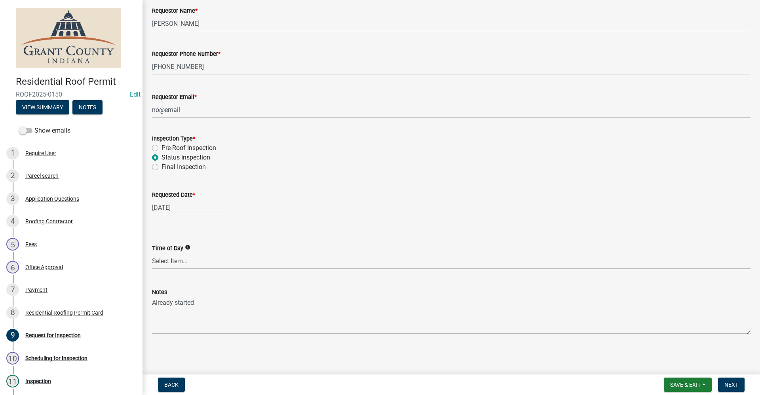
click at [154, 262] on select "Select Item... AM PM Anytime" at bounding box center [451, 261] width 598 height 16
click at [165, 260] on select "Select Item... AM PM Anytime" at bounding box center [451, 261] width 598 height 16
select select "9"
select select "2025"
click at [170, 205] on div "[DATE] [PERSON_NAME] Apr [PERSON_NAME][DATE] Sep Oct Nov [DATE] 1526 1527 1528 …" at bounding box center [188, 207] width 72 height 16
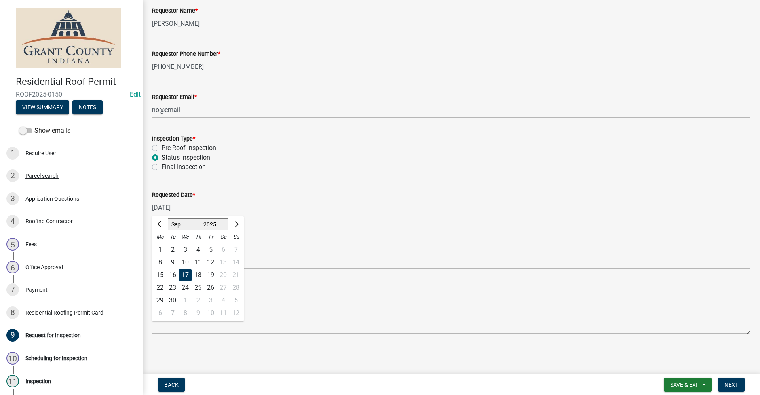
click at [169, 277] on div "16" at bounding box center [172, 275] width 13 height 13
type input "[DATE]"
click at [734, 387] on span "Next" at bounding box center [731, 384] width 14 height 6
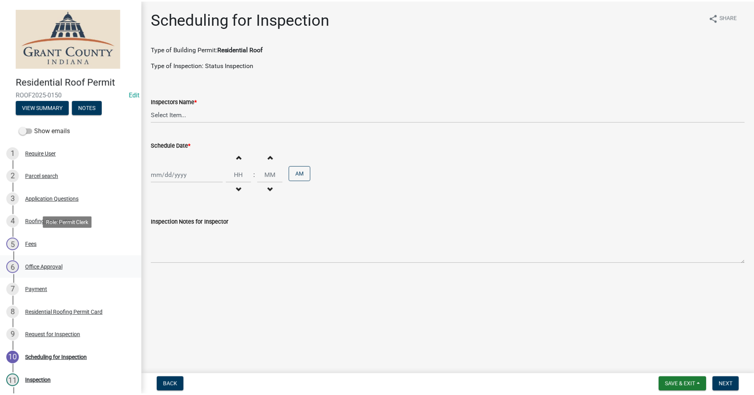
scroll to position [40, 0]
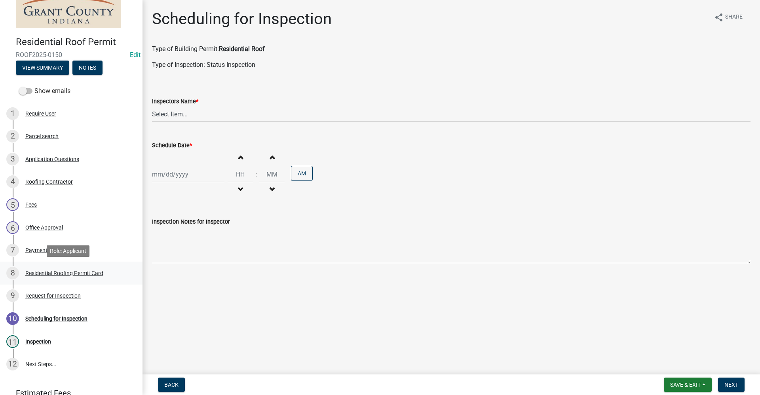
click at [83, 273] on div "Residential Roofing Permit Card" at bounding box center [64, 273] width 78 height 6
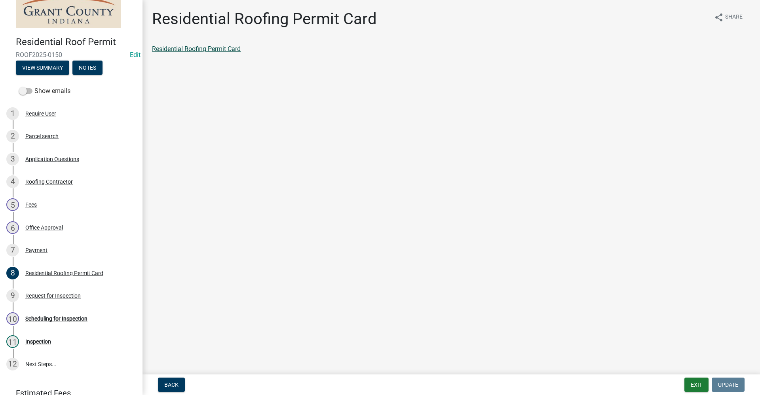
click at [197, 51] on link "Residential Roofing Permit Card" at bounding box center [196, 49] width 89 height 8
click at [42, 340] on div "Inspection" at bounding box center [38, 342] width 26 height 6
click at [45, 339] on div "Inspection" at bounding box center [38, 342] width 26 height 6
click at [230, 194] on main "Residential Roofing Permit Card share Share Residential Roofing Permit Card" at bounding box center [450, 185] width 617 height 371
click at [40, 294] on div "Request for Inspection" at bounding box center [52, 296] width 55 height 6
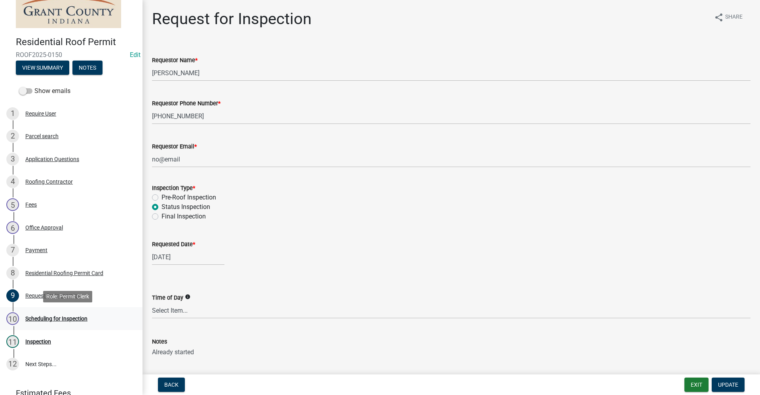
click at [42, 319] on div "Scheduling for Inspection" at bounding box center [56, 319] width 62 height 6
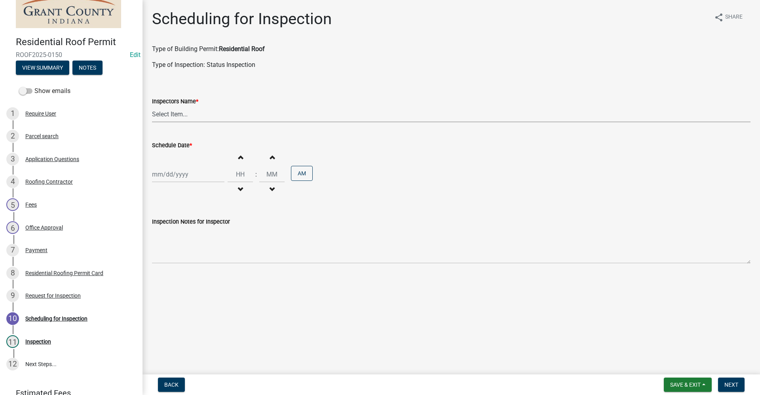
click at [178, 116] on select "Select Item... rberryhill ([PERSON_NAME]) [PERSON_NAME] ([PERSON_NAME]) BBenefi…" at bounding box center [451, 114] width 598 height 16
select select "d7f9a44a-d2ea-4d3c-83b3-1aa71c950bd5"
click at [152, 106] on select "Select Item... rberryhill ([PERSON_NAME]) [PERSON_NAME] ([PERSON_NAME]) BBenefi…" at bounding box center [451, 114] width 598 height 16
click at [171, 175] on div at bounding box center [188, 174] width 72 height 16
select select "9"
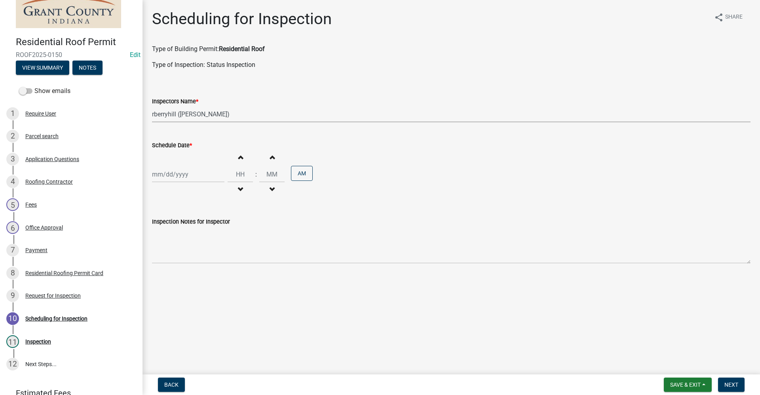
select select "2025"
click at [173, 239] on div "16" at bounding box center [172, 241] width 13 height 13
type input "[DATE]"
click at [731, 384] on span "Next" at bounding box center [731, 384] width 14 height 6
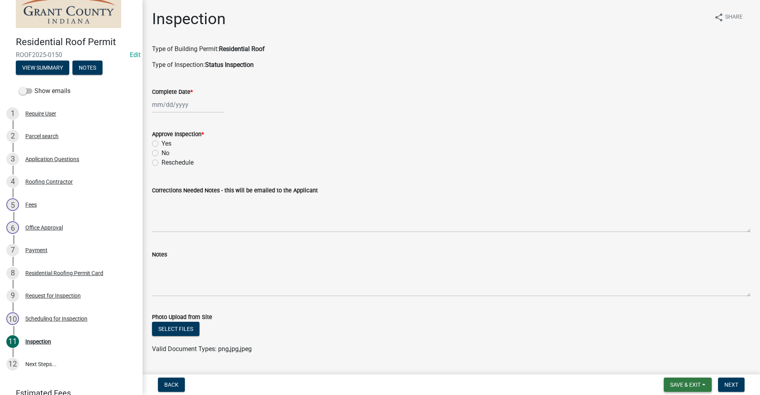
click at [678, 385] on span "Save & Exit" at bounding box center [685, 384] width 30 height 6
click at [672, 366] on button "Save & Exit" at bounding box center [679, 364] width 63 height 19
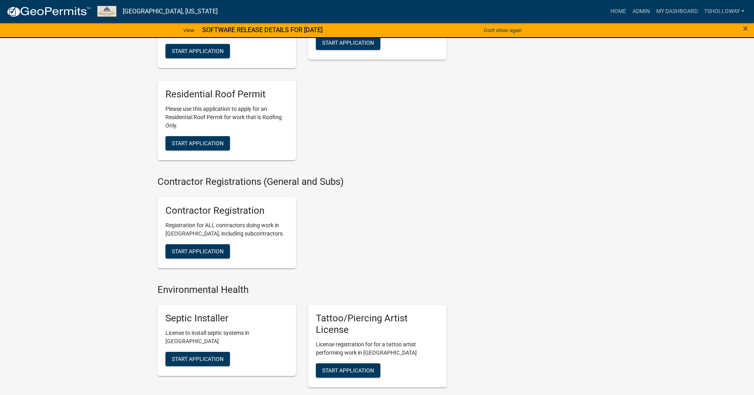
scroll to position [1345, 0]
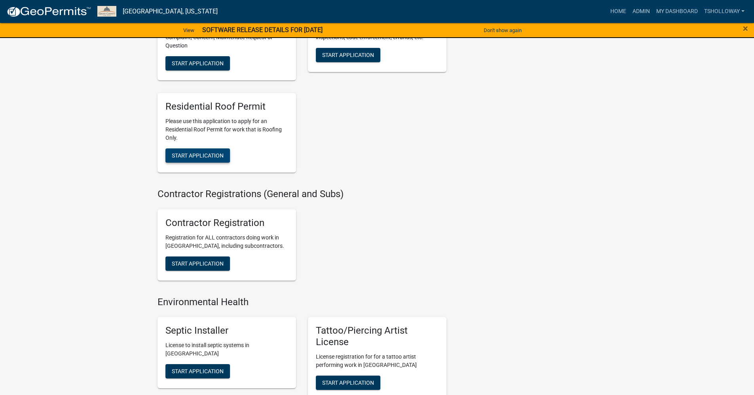
click at [209, 159] on span "Start Application" at bounding box center [198, 155] width 52 height 6
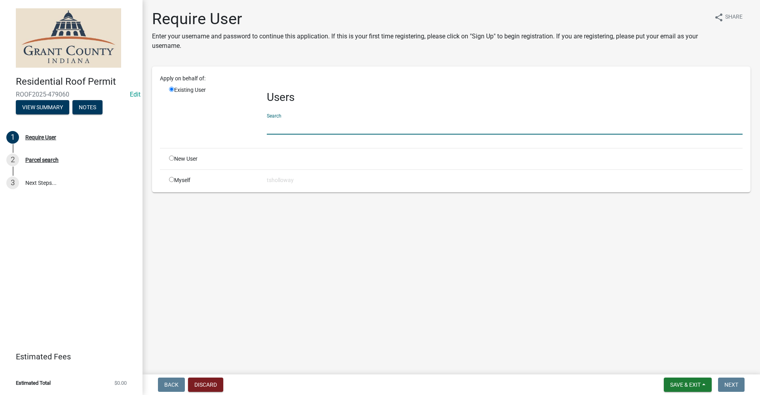
click at [281, 128] on input "text" at bounding box center [505, 126] width 476 height 16
click at [172, 158] on input "radio" at bounding box center [171, 157] width 5 height 5
radio input "true"
radio input "false"
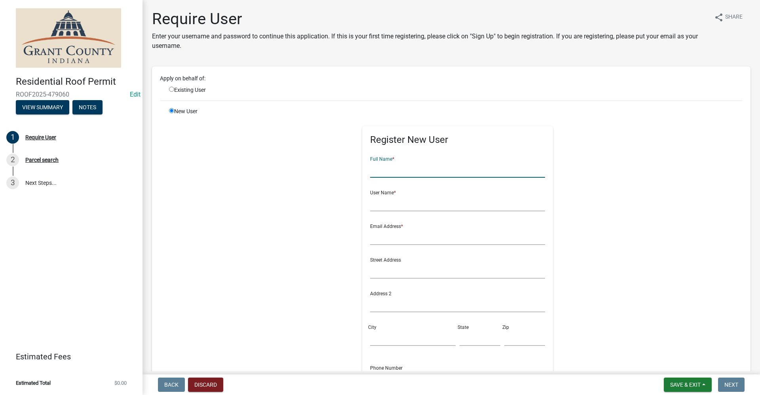
click at [383, 167] on input "text" at bounding box center [457, 169] width 175 height 16
type input "[PERSON_NAME]"
click at [374, 206] on input "text" at bounding box center [457, 203] width 175 height 16
type input "[PERSON_NAME]"
type input "no@email"
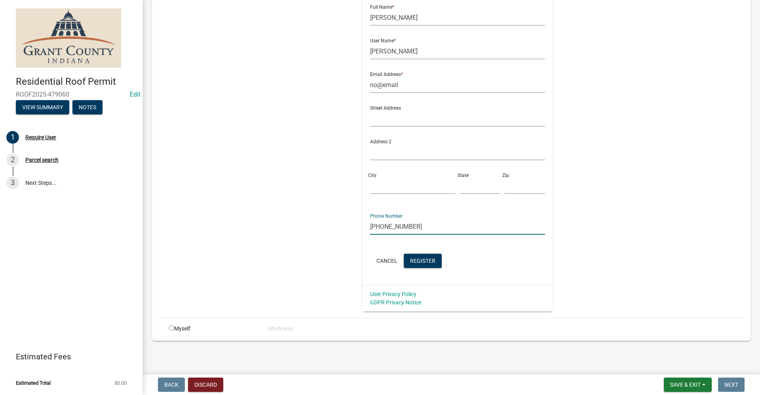
scroll to position [152, 0]
type input "[PHONE_NUMBER]"
click at [424, 262] on span "Register" at bounding box center [422, 260] width 25 height 6
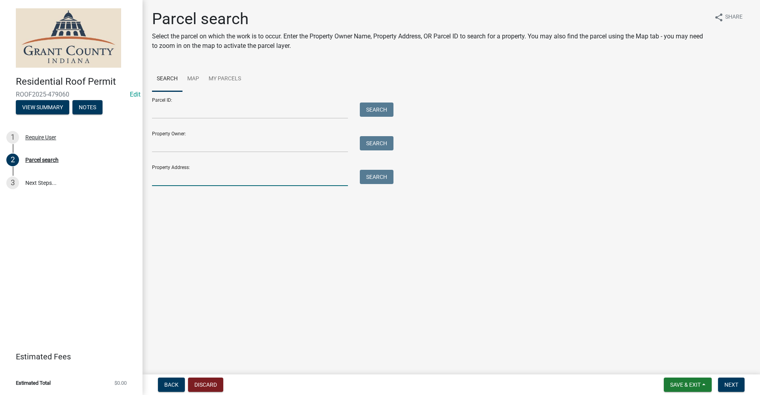
click at [176, 180] on input "Property Address:" at bounding box center [250, 178] width 196 height 16
click at [374, 176] on button "Search" at bounding box center [377, 177] width 34 height 14
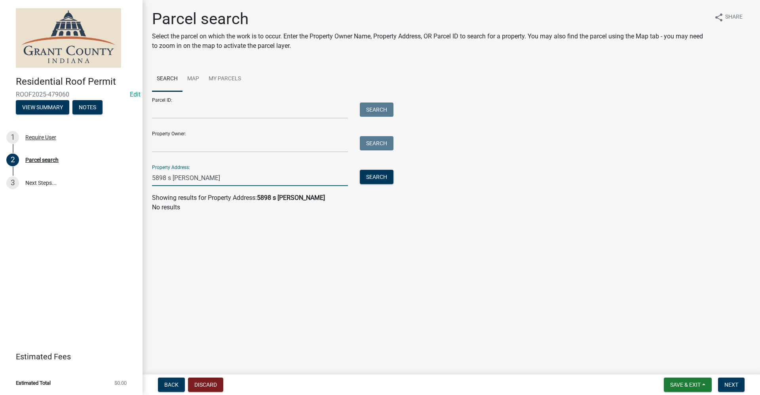
click at [184, 179] on input "5898 s [PERSON_NAME]" at bounding box center [250, 178] width 196 height 16
click at [374, 177] on button "Search" at bounding box center [377, 177] width 34 height 14
click at [172, 178] on input "[STREET_ADDRESS][PERSON_NAME]" at bounding box center [250, 178] width 196 height 16
type input "[STREET_ADDRESS][PERSON_NAME]"
click at [367, 180] on button "Search" at bounding box center [377, 177] width 34 height 14
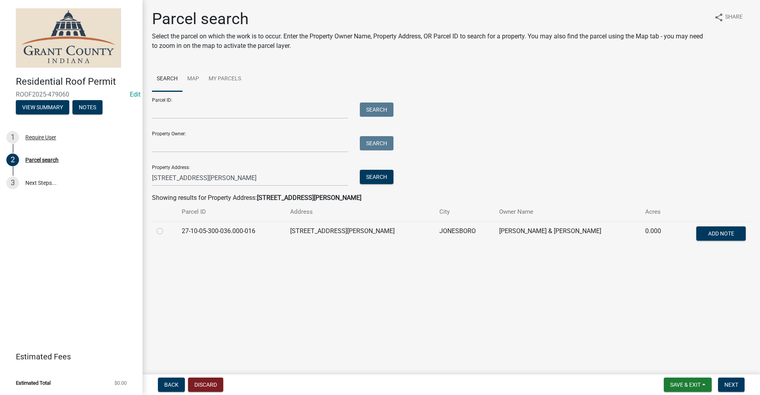
click at [166, 226] on label at bounding box center [166, 226] width 0 height 0
click at [166, 231] on input "radio" at bounding box center [168, 228] width 5 height 5
radio input "true"
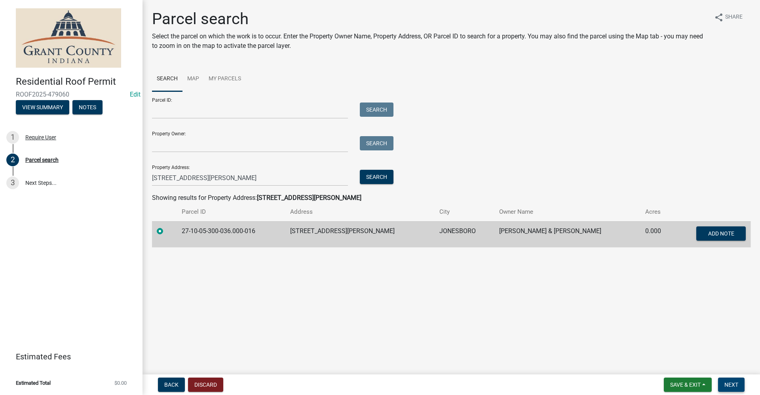
click at [734, 385] on span "Next" at bounding box center [731, 384] width 14 height 6
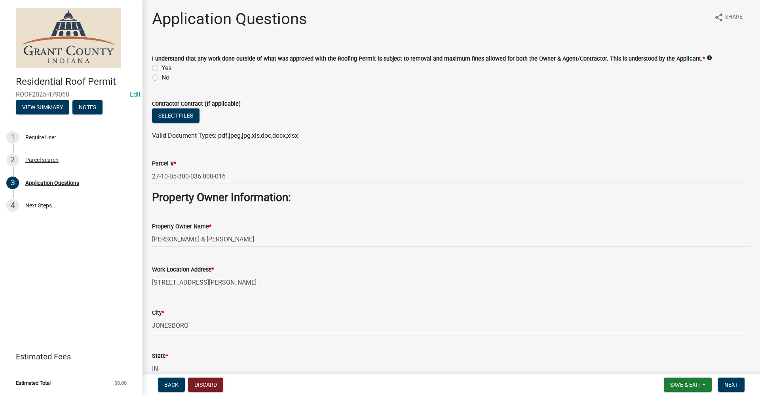
click at [161, 65] on label "Yes" at bounding box center [166, 67] width 10 height 9
click at [161, 65] on input "Yes" at bounding box center [163, 65] width 5 height 5
radio input "true"
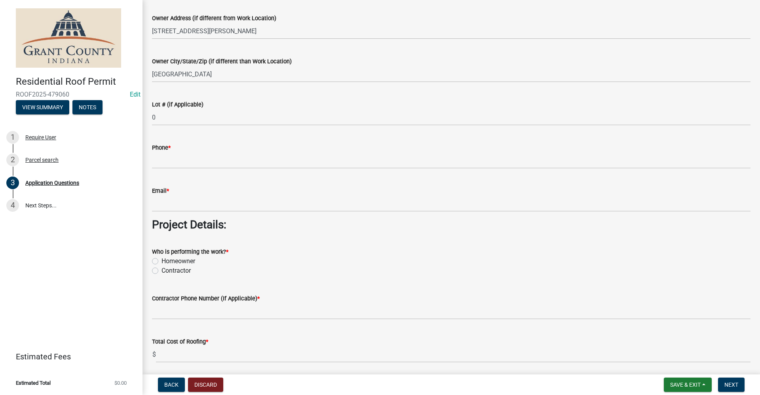
scroll to position [475, 0]
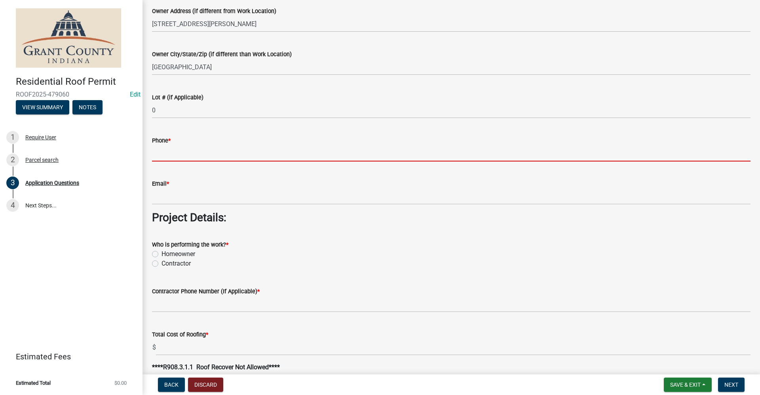
click at [161, 152] on input "Phone *" at bounding box center [451, 153] width 598 height 16
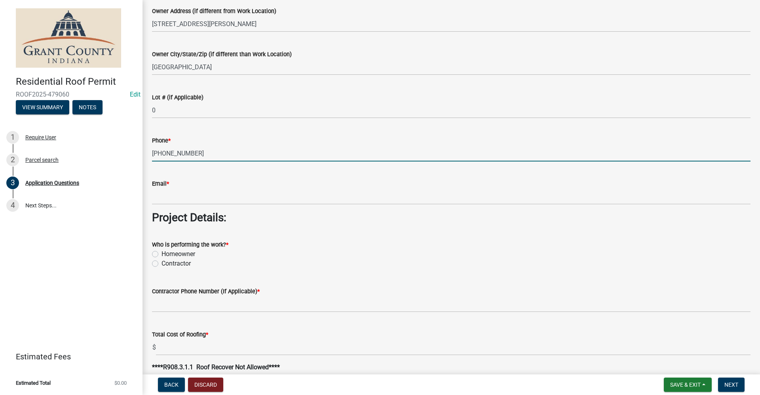
type input "[PHONE_NUMBER]"
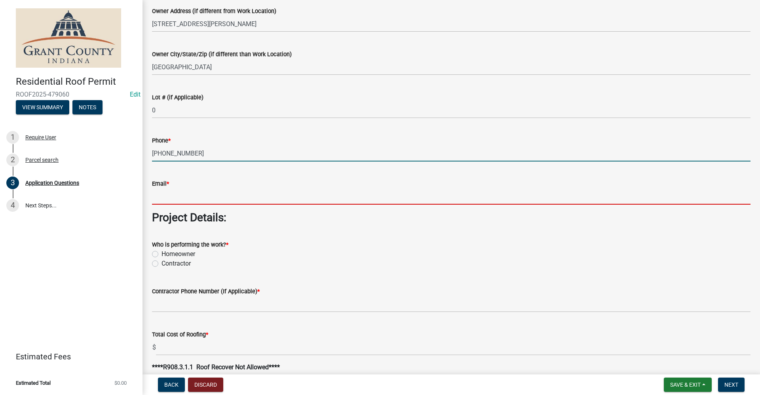
click at [174, 198] on input "Email *" at bounding box center [451, 196] width 598 height 16
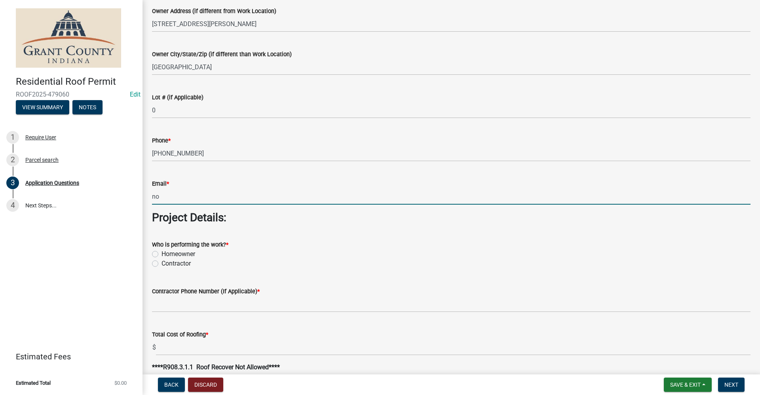
type input "no@email"
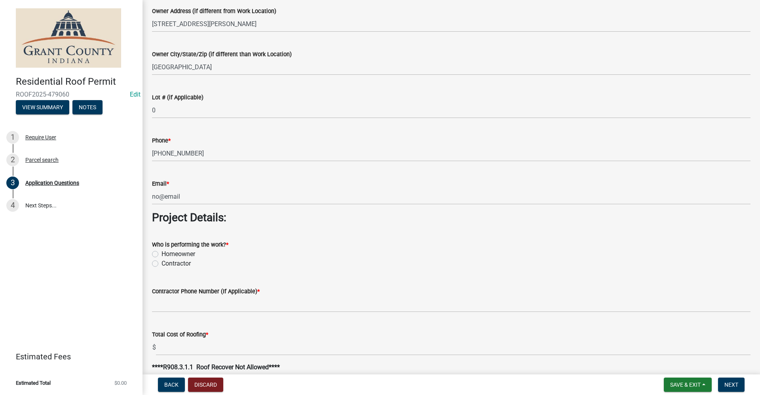
click at [161, 254] on label "Homeowner" at bounding box center [178, 253] width 34 height 9
click at [161, 254] on input "Homeowner" at bounding box center [163, 251] width 5 height 5
radio input "true"
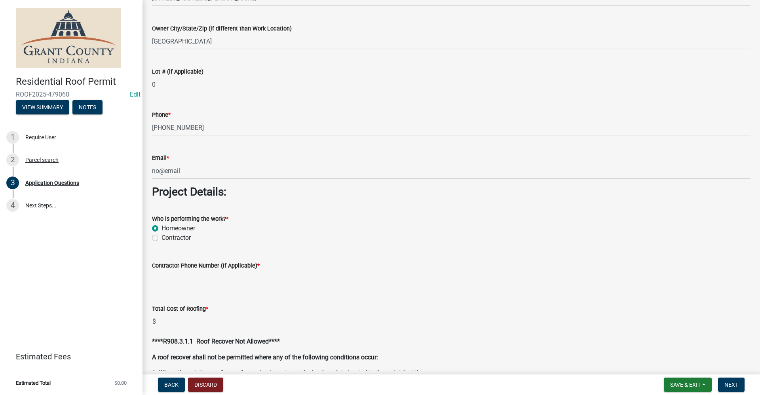
scroll to position [514, 0]
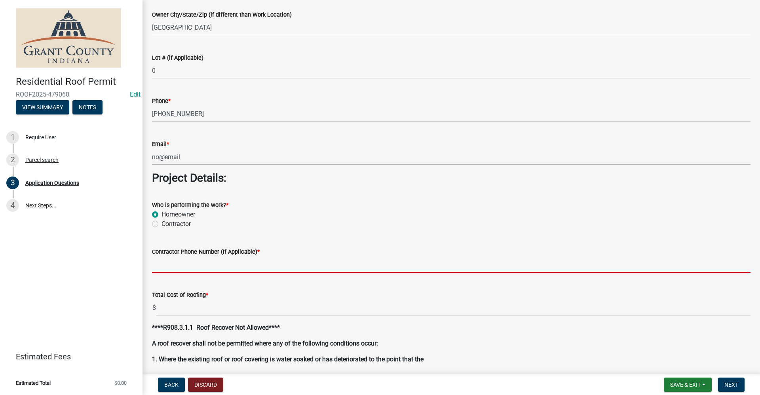
drag, startPoint x: 169, startPoint y: 262, endPoint x: 182, endPoint y: 263, distance: 13.1
click at [169, 262] on input "Contractor Phone Number (If Applicable) *" at bounding box center [451, 264] width 598 height 16
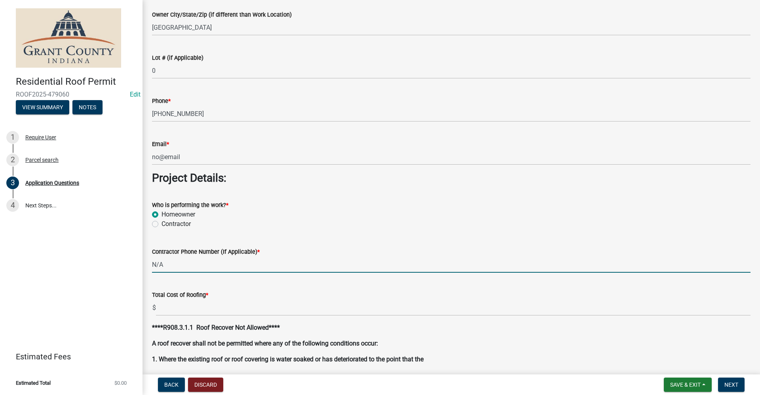
type input "N/A"
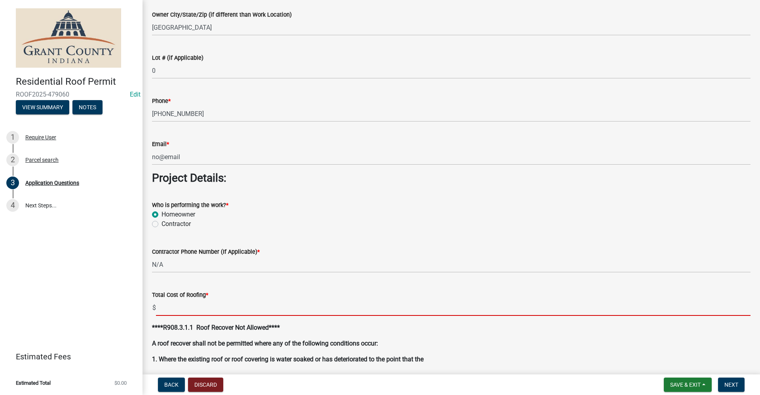
click at [167, 314] on input "text" at bounding box center [453, 308] width 594 height 16
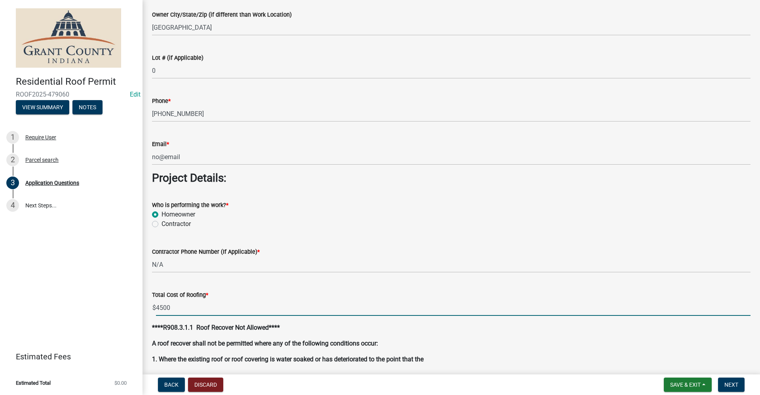
type input "4500.00"
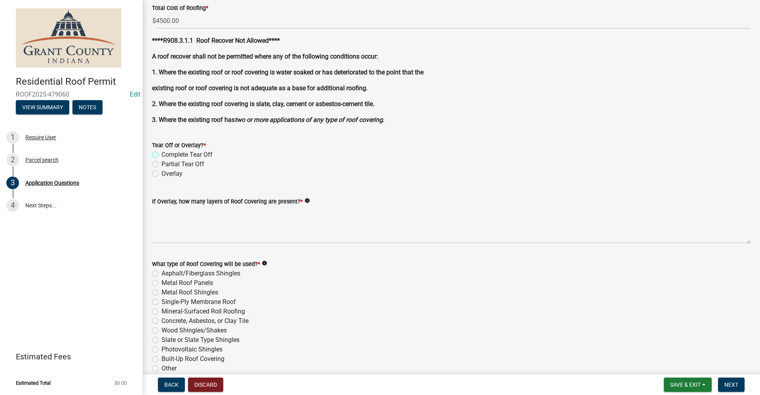
scroll to position [808, 0]
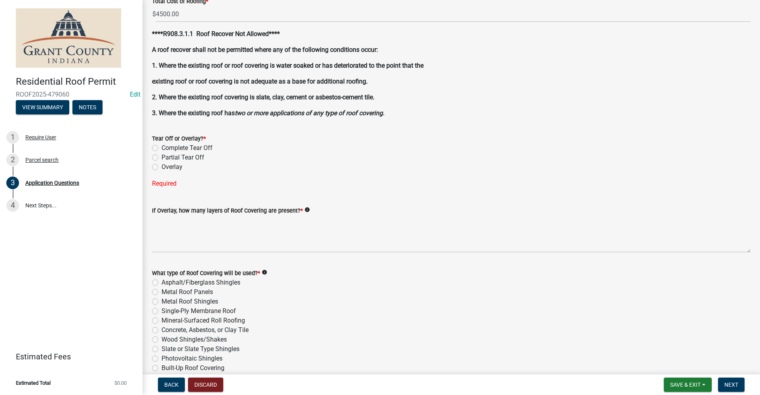
click at [161, 158] on label "Partial Tear Off" at bounding box center [182, 157] width 43 height 9
click at [161, 158] on input "Partial Tear Off" at bounding box center [163, 155] width 5 height 5
radio input "true"
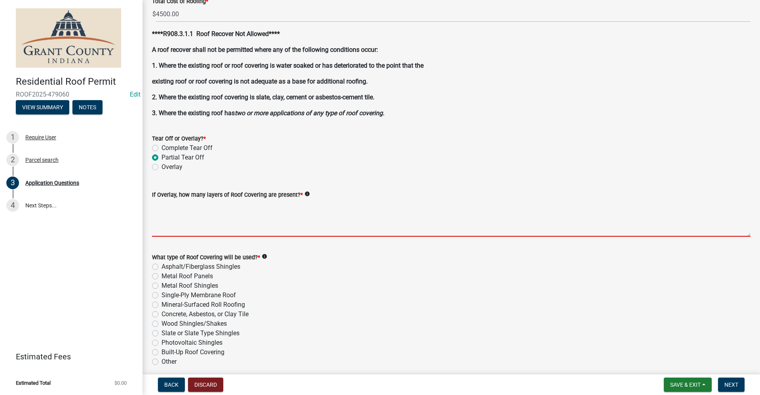
click at [165, 227] on textarea "If Overlay, how many layers of Roof Covering are present? *" at bounding box center [451, 217] width 598 height 37
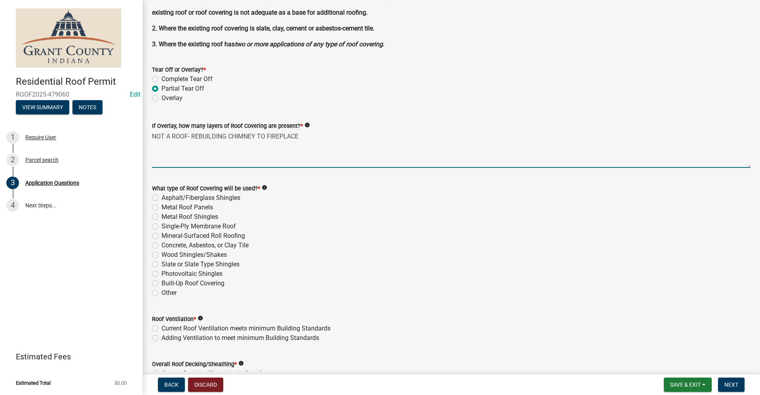
scroll to position [887, 0]
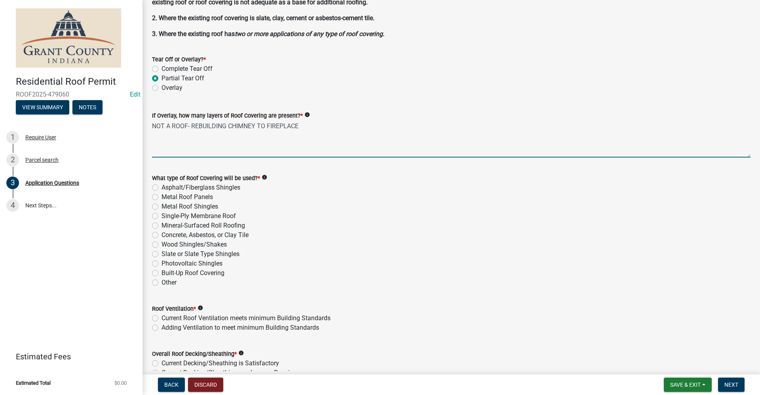
type textarea "NOT A ROOF- REBUILDING CHIMNEY TO FIREPLACE"
click at [161, 281] on label "Other" at bounding box center [168, 282] width 15 height 9
click at [161, 281] on input "Other" at bounding box center [163, 280] width 5 height 5
radio input "true"
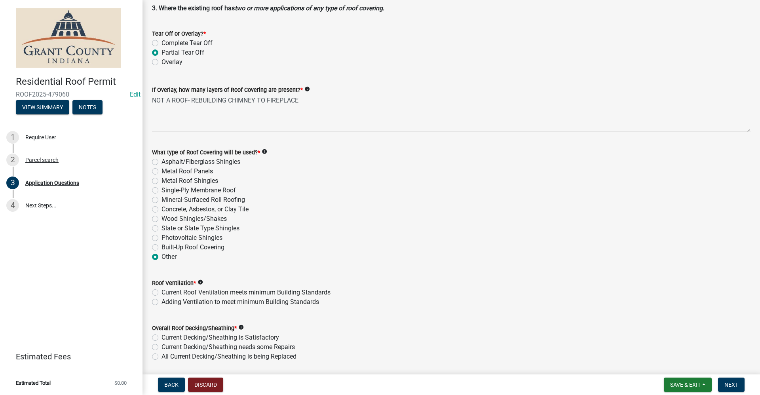
scroll to position [927, 0]
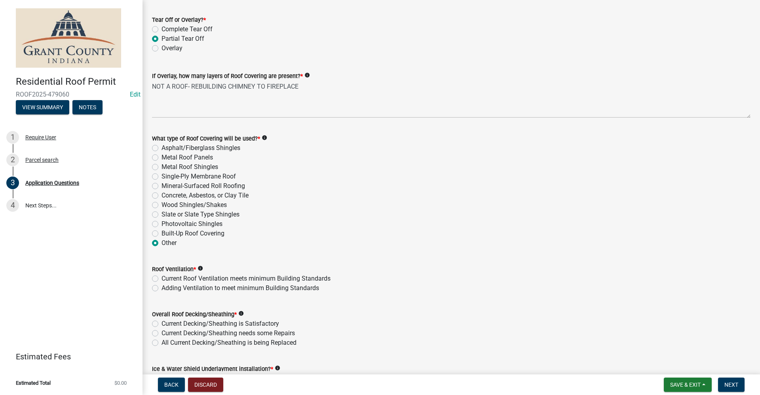
click at [161, 279] on label "Current Roof Ventilation meets minimum Building Standards" at bounding box center [245, 278] width 169 height 9
click at [161, 279] on input "Current Roof Ventilation meets minimum Building Standards" at bounding box center [163, 276] width 5 height 5
radio input "true"
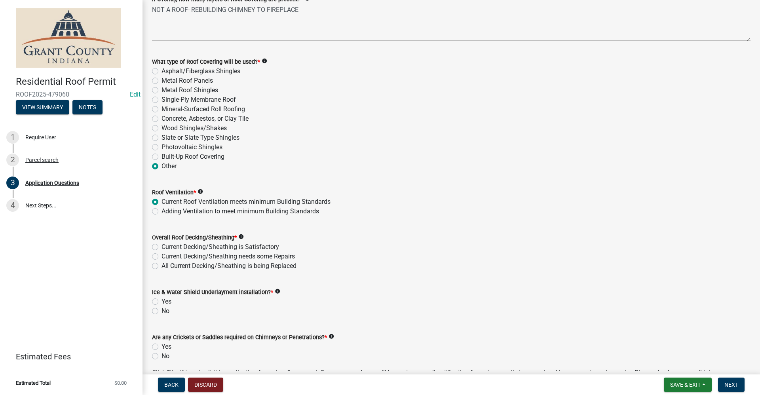
scroll to position [1006, 0]
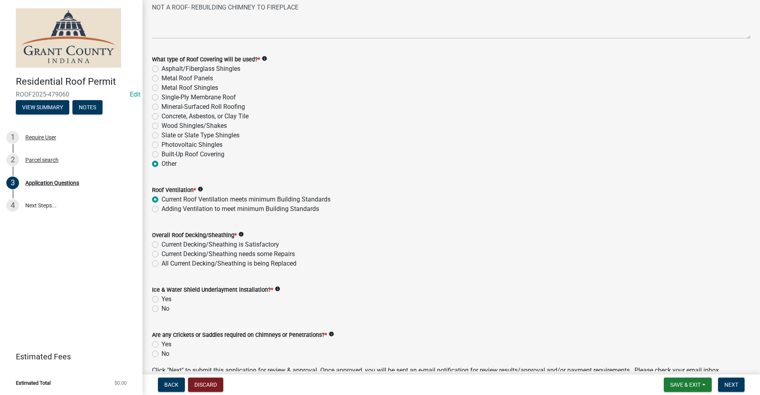
click at [161, 245] on label "Current Decking/Sheathing is Satisfactory" at bounding box center [220, 244] width 118 height 9
click at [161, 245] on input "Current Decking/Sheathing is Satisfactory" at bounding box center [163, 242] width 5 height 5
radio input "true"
click at [161, 300] on label "Yes" at bounding box center [166, 298] width 10 height 9
click at [161, 300] on input "Yes" at bounding box center [163, 296] width 5 height 5
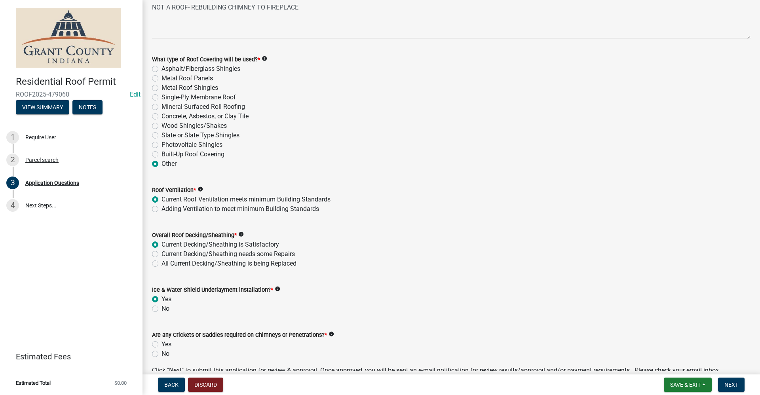
radio input "true"
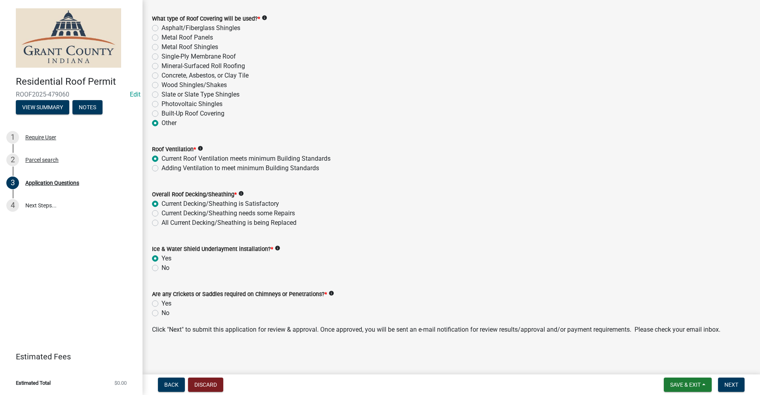
scroll to position [1047, 0]
click at [161, 312] on label "No" at bounding box center [165, 312] width 8 height 9
click at [161, 312] on input "No" at bounding box center [163, 310] width 5 height 5
radio input "true"
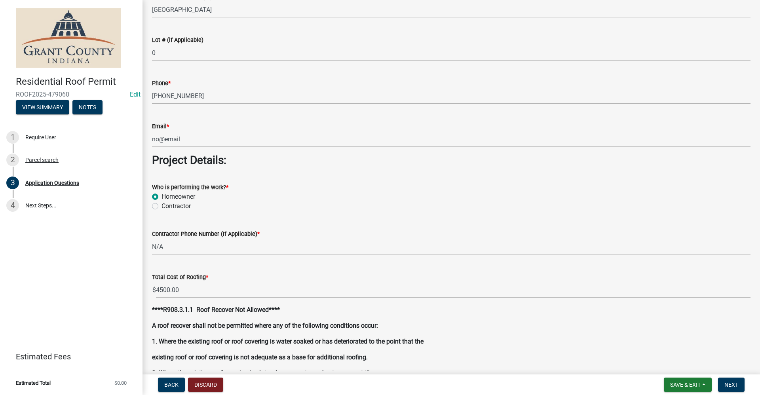
scroll to position [651, 0]
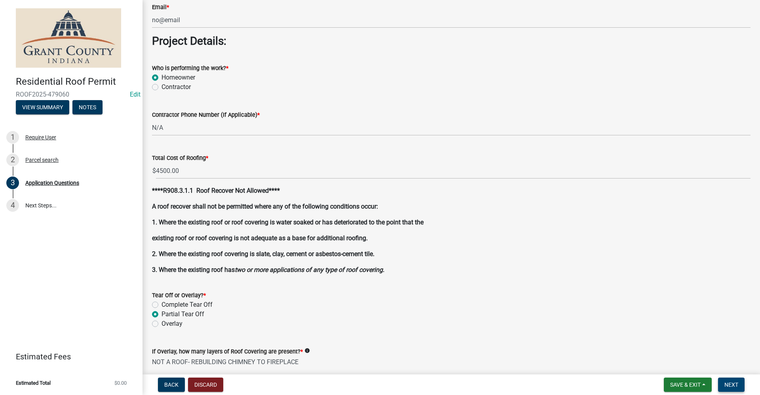
click at [733, 383] on span "Next" at bounding box center [731, 384] width 14 height 6
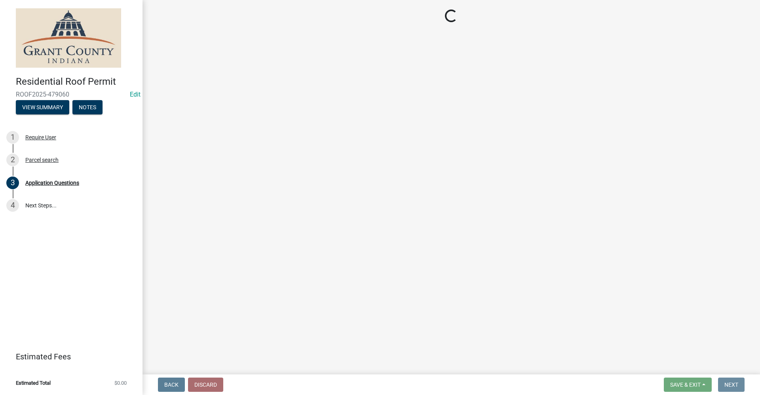
scroll to position [0, 0]
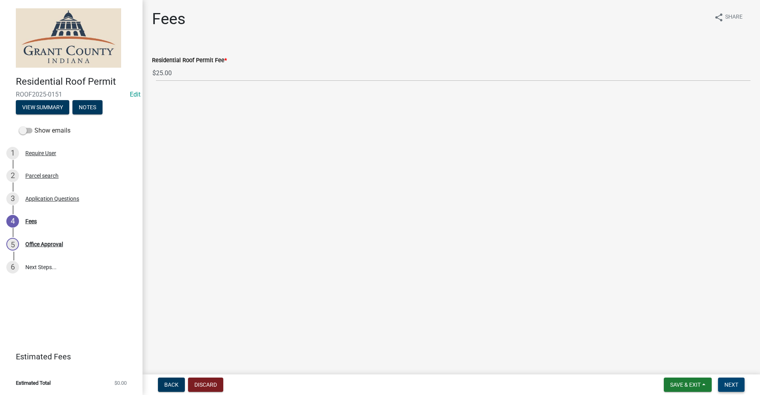
click at [736, 385] on span "Next" at bounding box center [731, 384] width 14 height 6
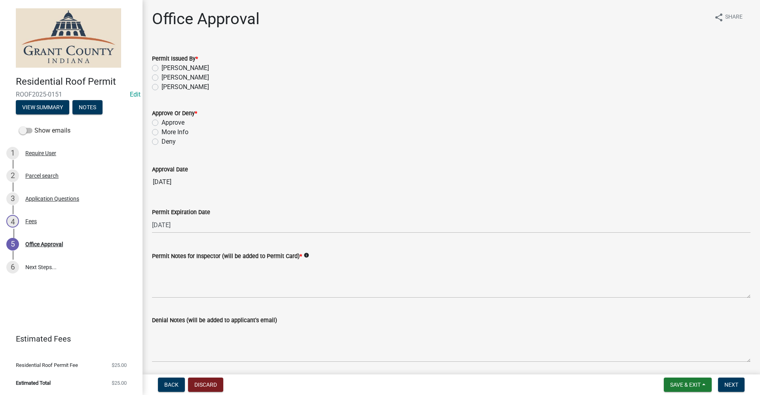
click at [161, 77] on label "[PERSON_NAME]" at bounding box center [184, 77] width 47 height 9
click at [161, 77] on input "[PERSON_NAME]" at bounding box center [163, 75] width 5 height 5
radio input "true"
click at [161, 123] on label "Approve" at bounding box center [172, 122] width 23 height 9
click at [161, 123] on input "Approve" at bounding box center [163, 120] width 5 height 5
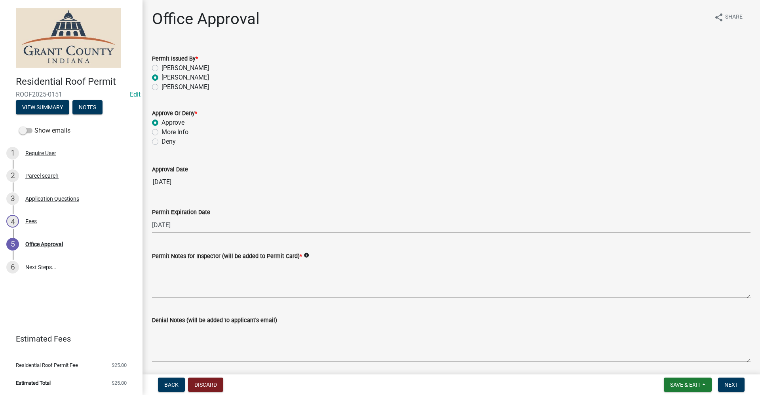
radio input "true"
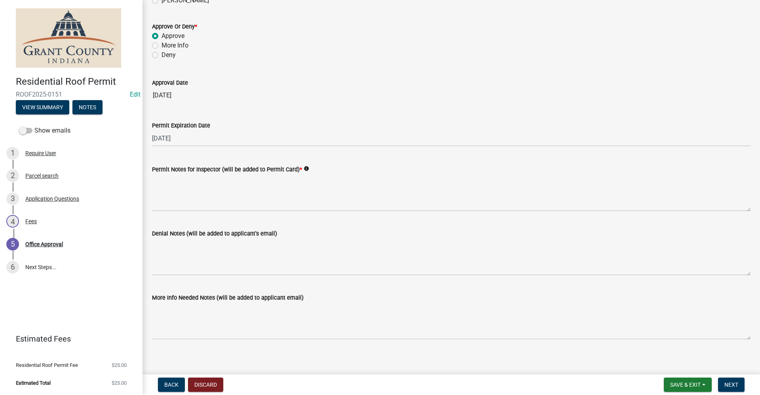
scroll to position [92, 0]
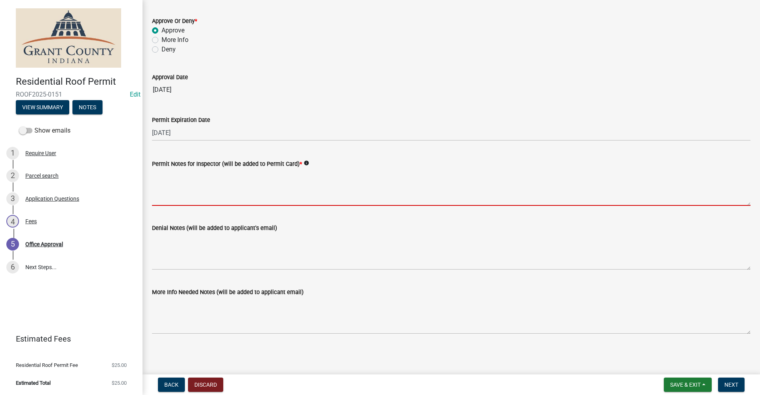
click at [190, 200] on textarea "Permit Notes for Inspector (will be added to Permit Card) *" at bounding box center [451, 187] width 598 height 37
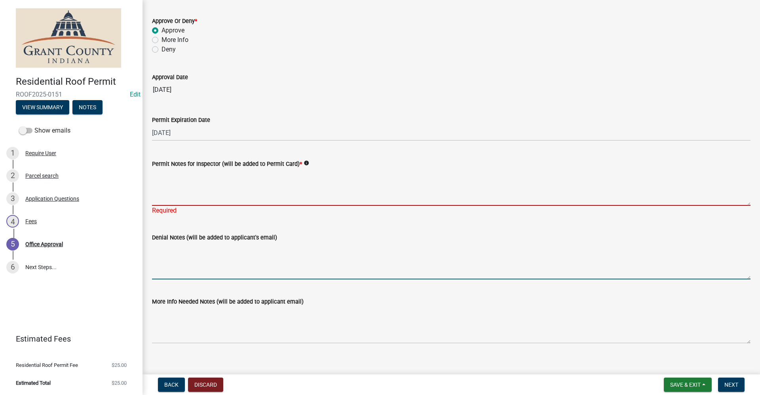
click at [161, 173] on textarea "Permit Notes for Inspector (will be added to Permit Card) *" at bounding box center [451, 187] width 598 height 37
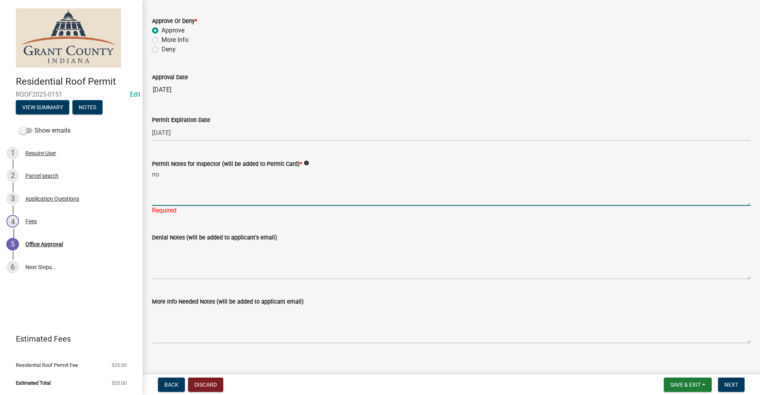
type textarea "n"
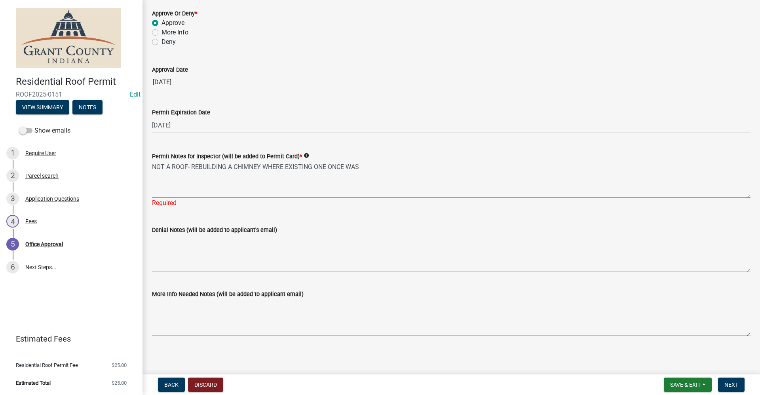
scroll to position [102, 0]
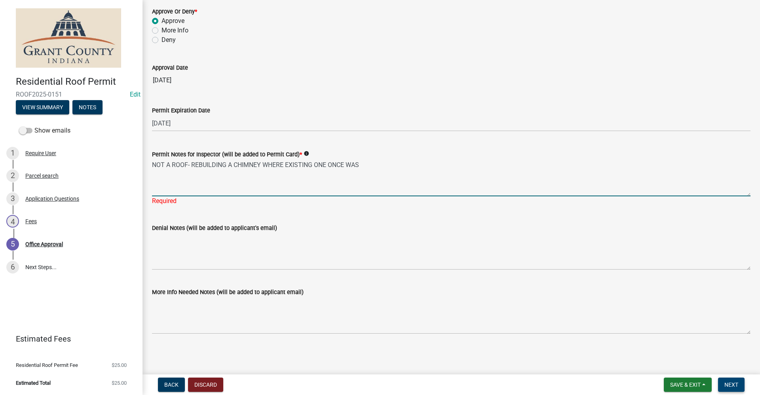
type textarea "NOT A ROOF- REBUILDING A CHIMNEY WHERE EXISTING ONE ONCE WAS"
click at [732, 385] on span "Next" at bounding box center [731, 384] width 14 height 6
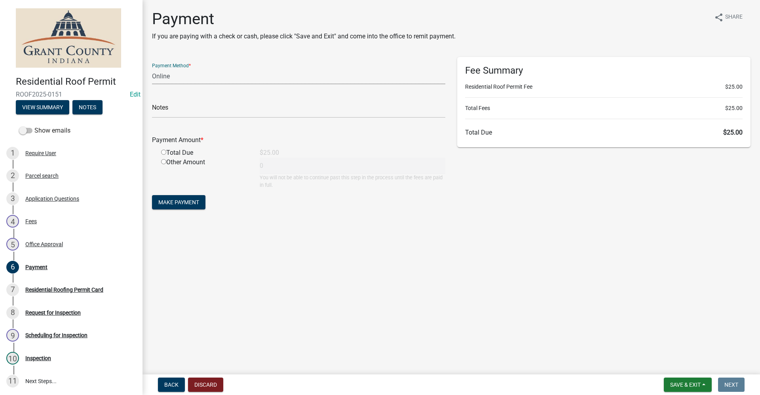
click at [170, 78] on select "Credit Card POS Check Cash Online" at bounding box center [298, 76] width 293 height 16
select select "0: 2"
click at [152, 68] on select "Credit Card POS Check Cash Online" at bounding box center [298, 76] width 293 height 16
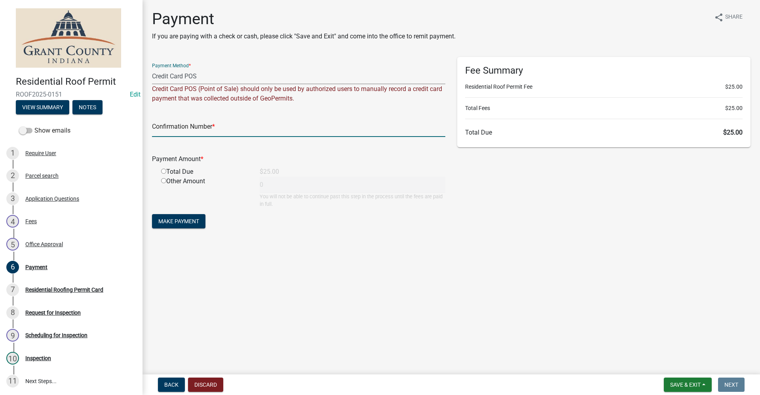
click at [225, 131] on input "text" at bounding box center [298, 129] width 293 height 16
paste input "14982761"
type input "14982761"
click at [164, 171] on input "radio" at bounding box center [163, 171] width 5 height 5
radio input "true"
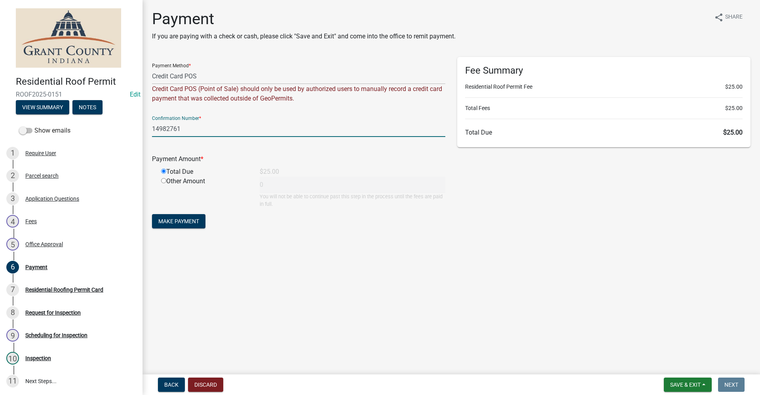
type input "25"
click at [186, 223] on span "Make Payment" at bounding box center [178, 221] width 41 height 6
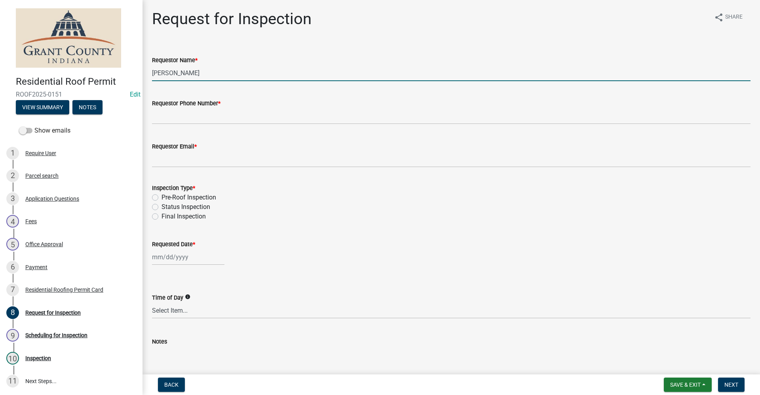
drag, startPoint x: 203, startPoint y: 75, endPoint x: 121, endPoint y: 73, distance: 81.9
click at [121, 74] on div "Residential Roof Permit ROOF2025-0151 Edit View Summary Notes Show emails 1 Req…" at bounding box center [380, 197] width 760 height 395
type input "[PERSON_NAME]"
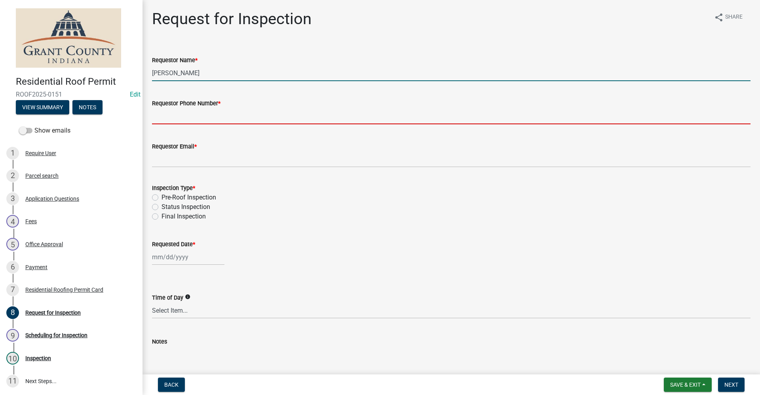
click at [159, 114] on input "Requestor Phone Number *" at bounding box center [451, 116] width 598 height 16
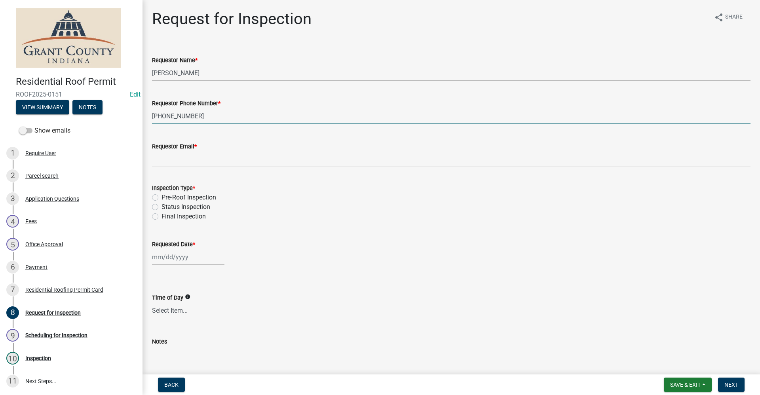
type input "[PHONE_NUMBER]"
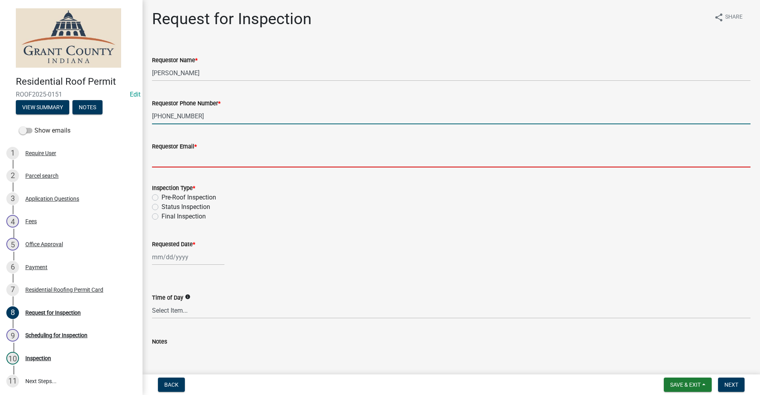
click at [167, 161] on input "Requestor Email *" at bounding box center [451, 159] width 598 height 16
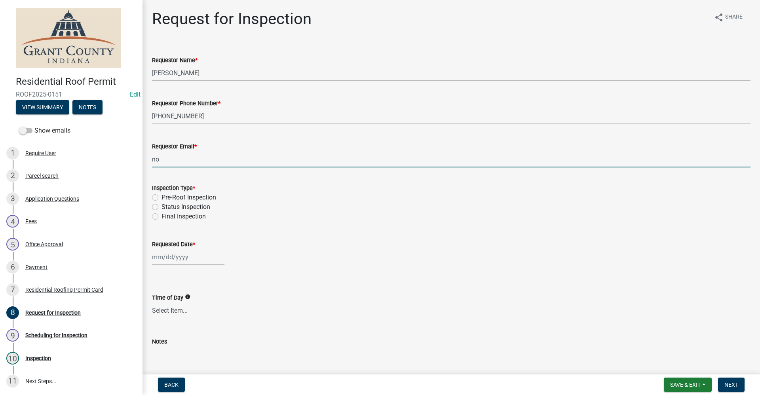
type input "no@email"
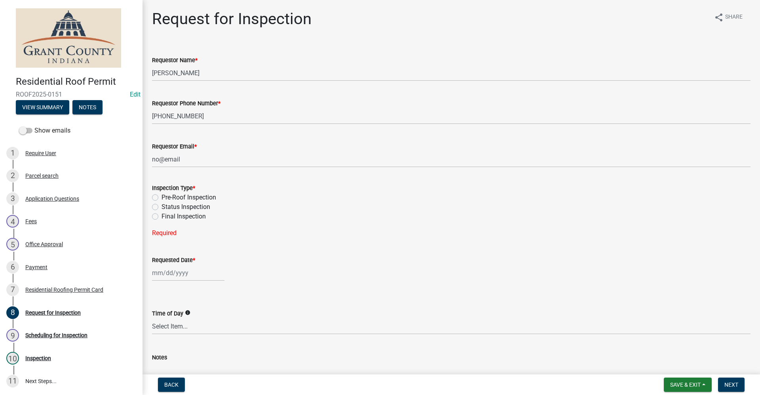
click at [161, 197] on label "Pre-Roof Inspection" at bounding box center [188, 197] width 55 height 9
click at [161, 197] on input "Pre-Roof Inspection" at bounding box center [163, 195] width 5 height 5
radio input "true"
click at [174, 258] on div at bounding box center [188, 257] width 72 height 16
select select "9"
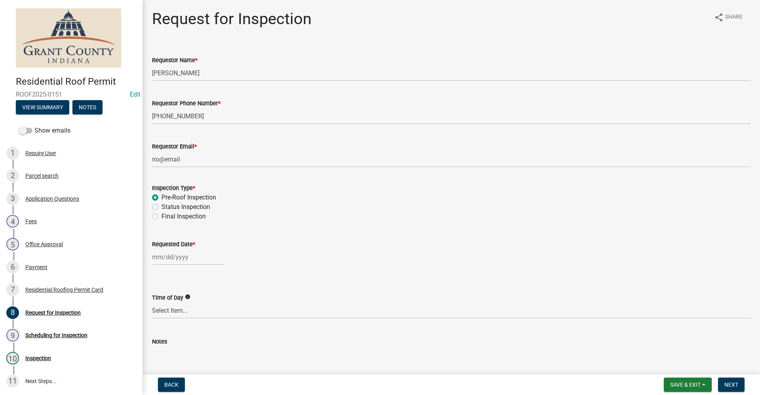
select select "2025"
click at [195, 256] on input "Requested Date *" at bounding box center [188, 257] width 72 height 16
click at [159, 258] on input "Requested Date *" at bounding box center [188, 257] width 72 height 16
click at [391, 251] on div "[PERSON_NAME] Feb Mar Apr [PERSON_NAME][DATE] Oct Nov [DATE] 1526 1527 1528 152…" at bounding box center [451, 257] width 598 height 16
click at [166, 256] on div at bounding box center [188, 257] width 72 height 16
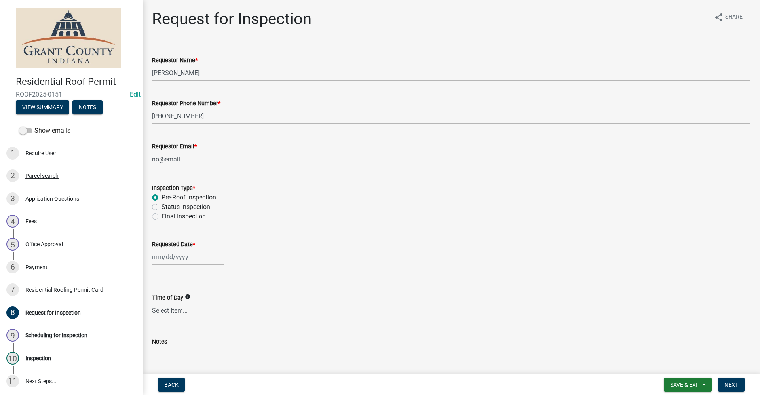
select select "9"
select select "2025"
click at [172, 326] on div "16" at bounding box center [172, 324] width 13 height 13
type input "[DATE]"
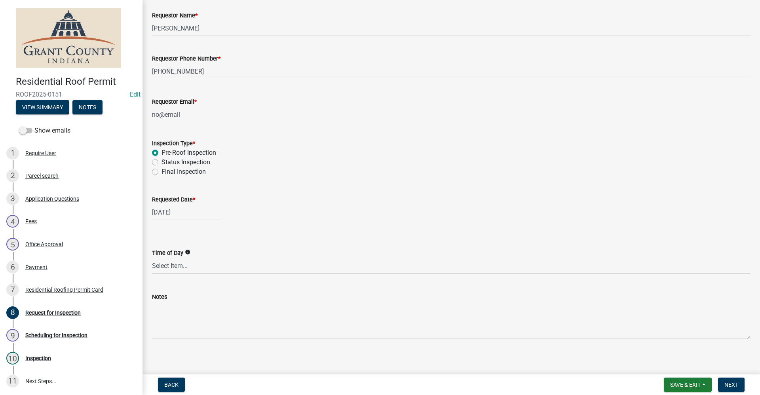
scroll to position [49, 0]
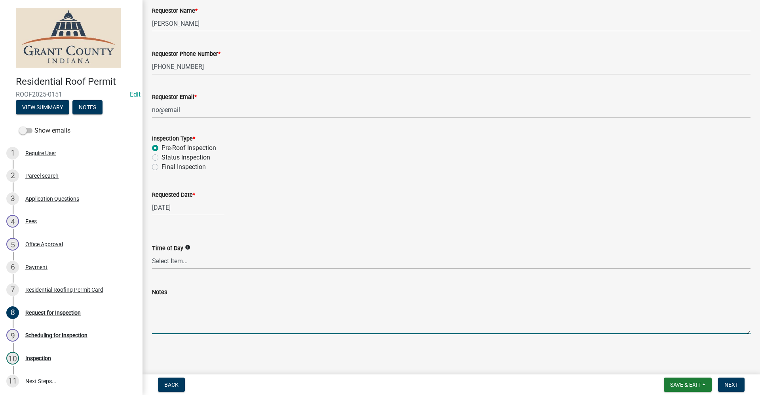
click at [167, 321] on textarea "Notes" at bounding box center [451, 315] width 598 height 37
type textarea "NOT A ROOF- CHIMNEY REBUILD"
click at [336, 295] on div "Notes" at bounding box center [451, 291] width 598 height 9
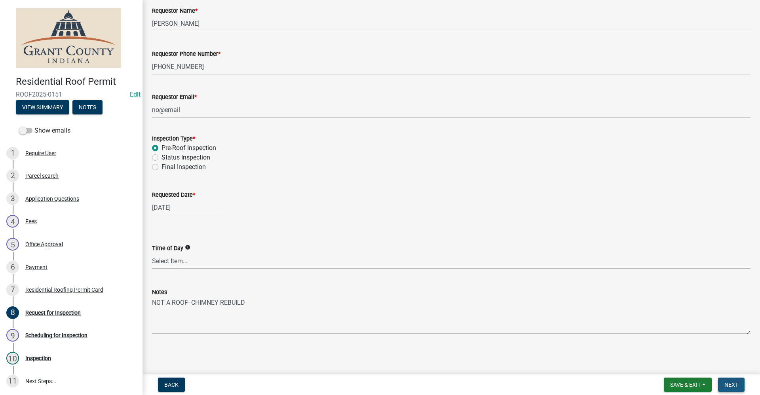
click at [731, 381] on span "Next" at bounding box center [731, 384] width 14 height 6
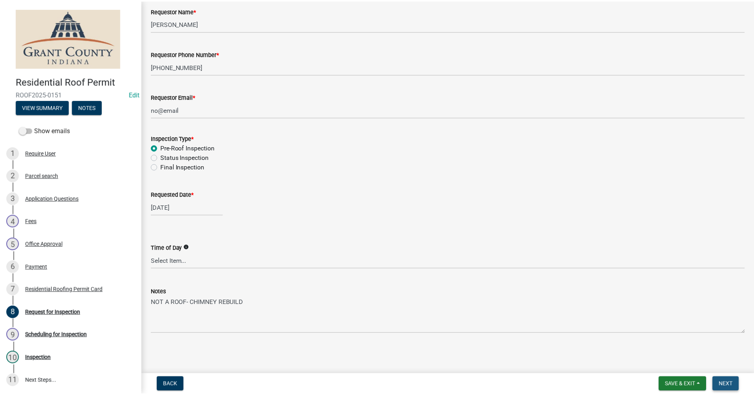
scroll to position [0, 0]
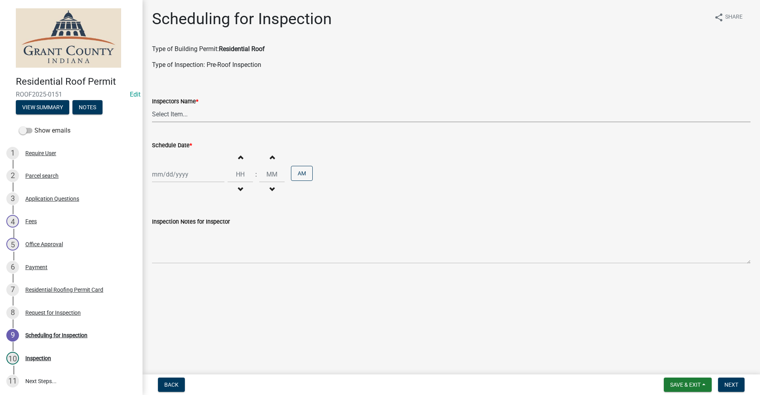
click at [172, 115] on select "Select Item... rberryhill ([PERSON_NAME]) [PERSON_NAME] ([PERSON_NAME]) BBenefi…" at bounding box center [451, 114] width 598 height 16
select select "d7f9a44a-d2ea-4d3c-83b3-1aa71c950bd5"
click at [152, 106] on select "Select Item... rberryhill ([PERSON_NAME]) [PERSON_NAME] ([PERSON_NAME]) BBenefi…" at bounding box center [451, 114] width 598 height 16
click at [174, 174] on div at bounding box center [188, 174] width 72 height 16
select select "9"
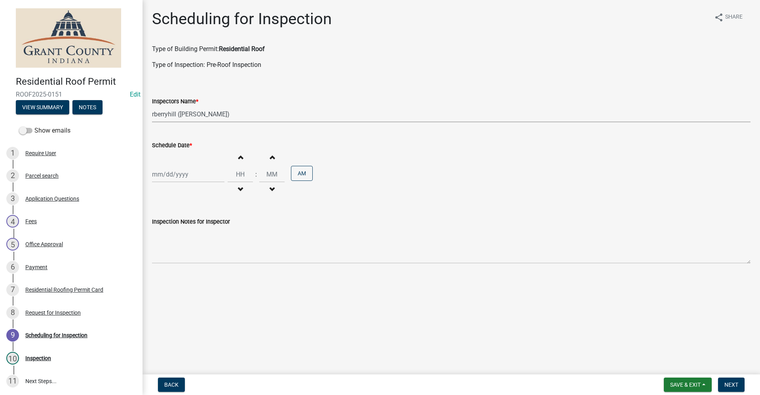
select select "2025"
click at [172, 241] on div "16" at bounding box center [172, 241] width 13 height 13
type input "[DATE]"
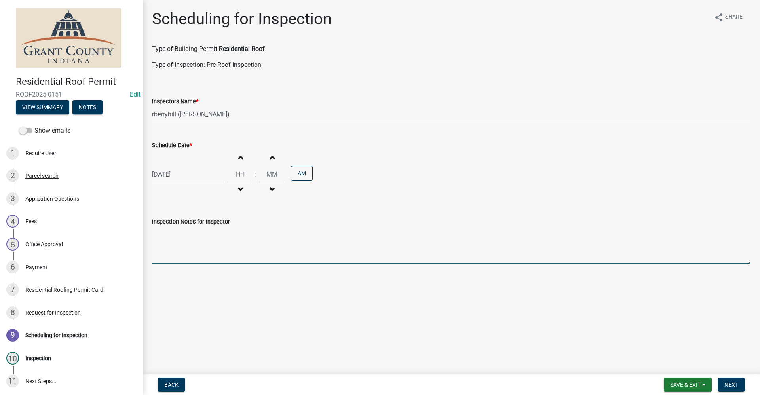
click at [172, 254] on textarea "Inspection Notes for Inspector" at bounding box center [451, 244] width 598 height 37
type textarea "NOT A ROOF-REBUILD OF CHIMNEY"
click at [736, 386] on span "Next" at bounding box center [731, 384] width 14 height 6
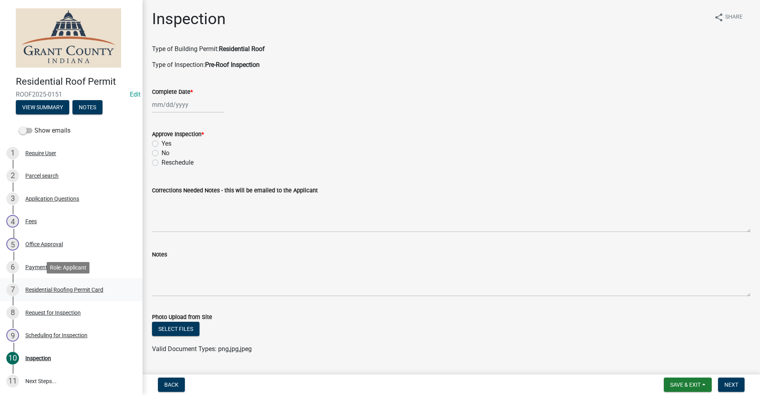
click at [74, 290] on div "Residential Roofing Permit Card" at bounding box center [64, 290] width 78 height 6
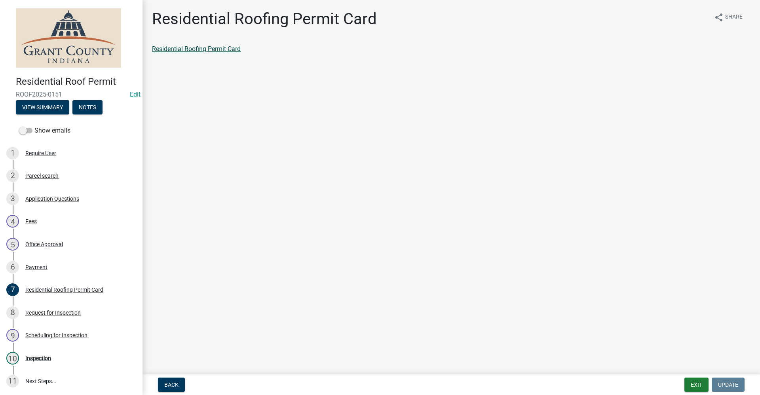
click at [212, 50] on link "Residential Roofing Permit Card" at bounding box center [196, 49] width 89 height 8
click at [42, 358] on div "Inspection" at bounding box center [38, 358] width 26 height 6
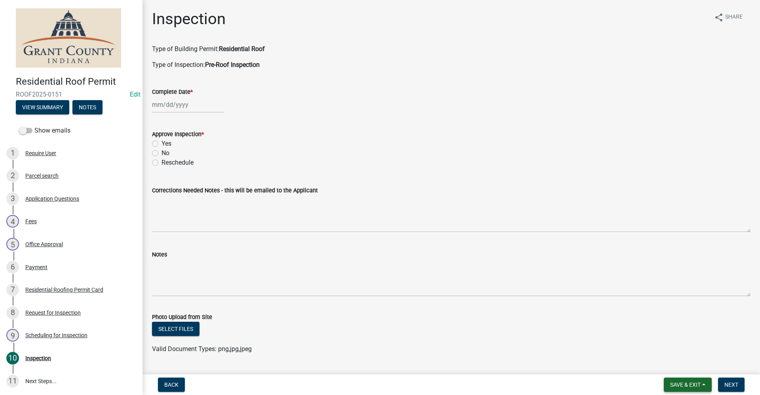
click at [683, 384] on span "Save & Exit" at bounding box center [685, 384] width 30 height 6
click at [686, 365] on button "Save & Exit" at bounding box center [679, 364] width 63 height 19
